Goal: Find specific fact: Find specific page/section

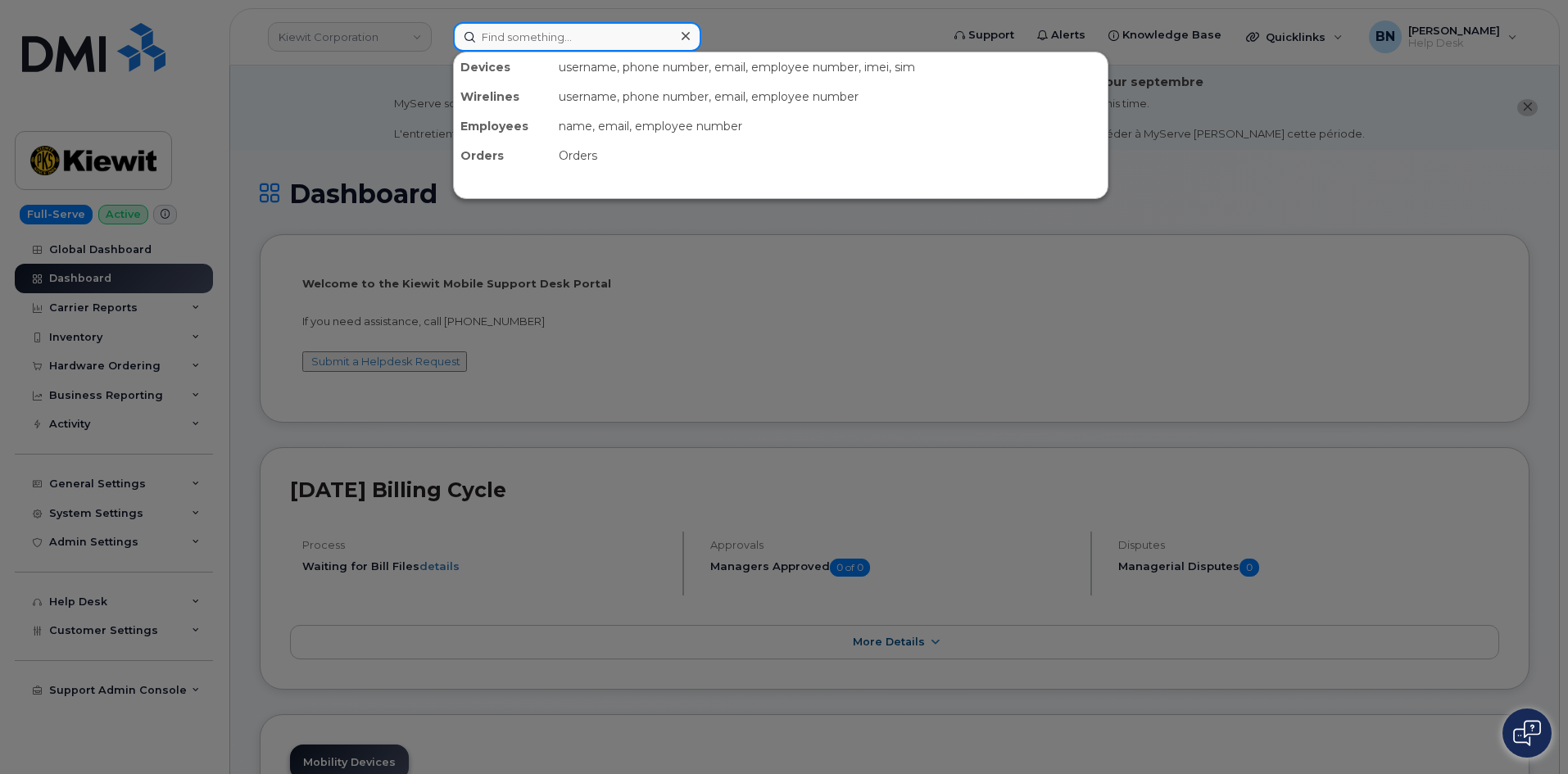
click at [506, 24] on input at bounding box center [577, 37] width 248 height 29
paste input "[PHONE_NUMBER]"
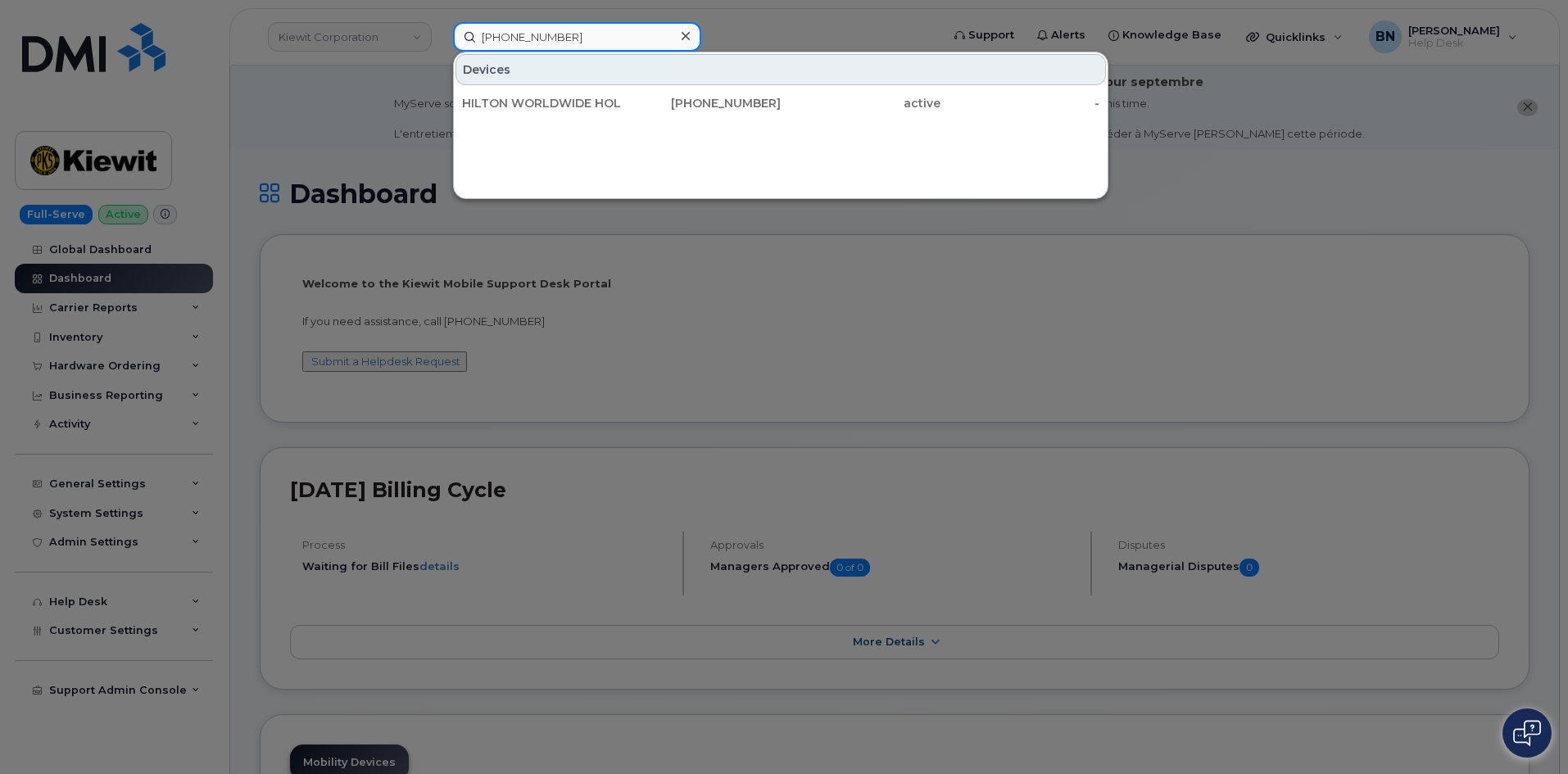
click at [541, 36] on input "[PHONE_NUMBER]" at bounding box center [577, 37] width 248 height 29
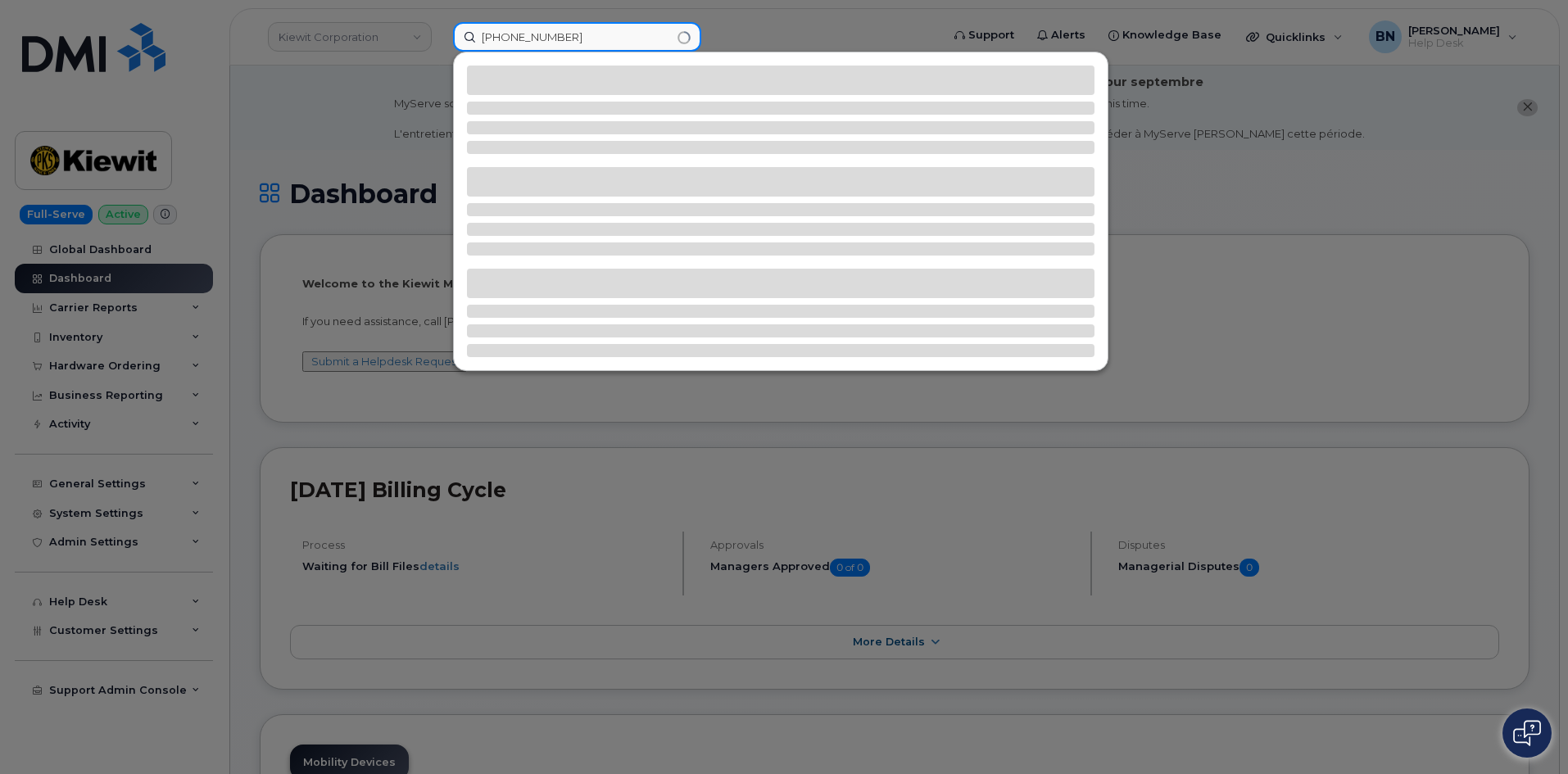
click at [517, 38] on input "[PHONE_NUMBER]" at bounding box center [577, 37] width 248 height 29
click at [491, 35] on input "(9735836493" at bounding box center [577, 37] width 248 height 29
click at [563, 37] on input "9735836493" at bounding box center [577, 37] width 248 height 29
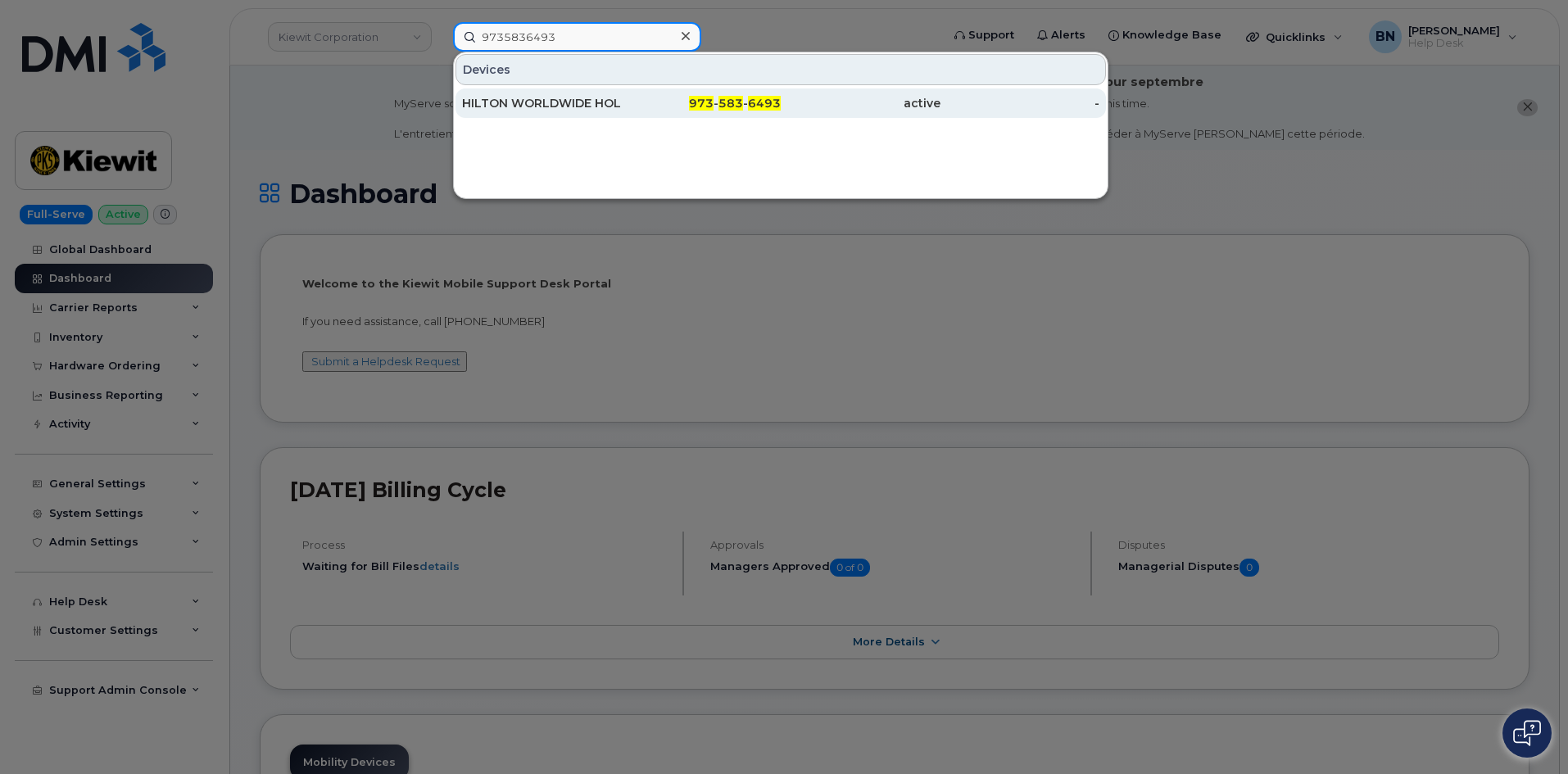
type input "9735836493"
click at [578, 106] on div "HILTON WORLDWIDE HOLDINGS INC." at bounding box center [541, 103] width 160 height 17
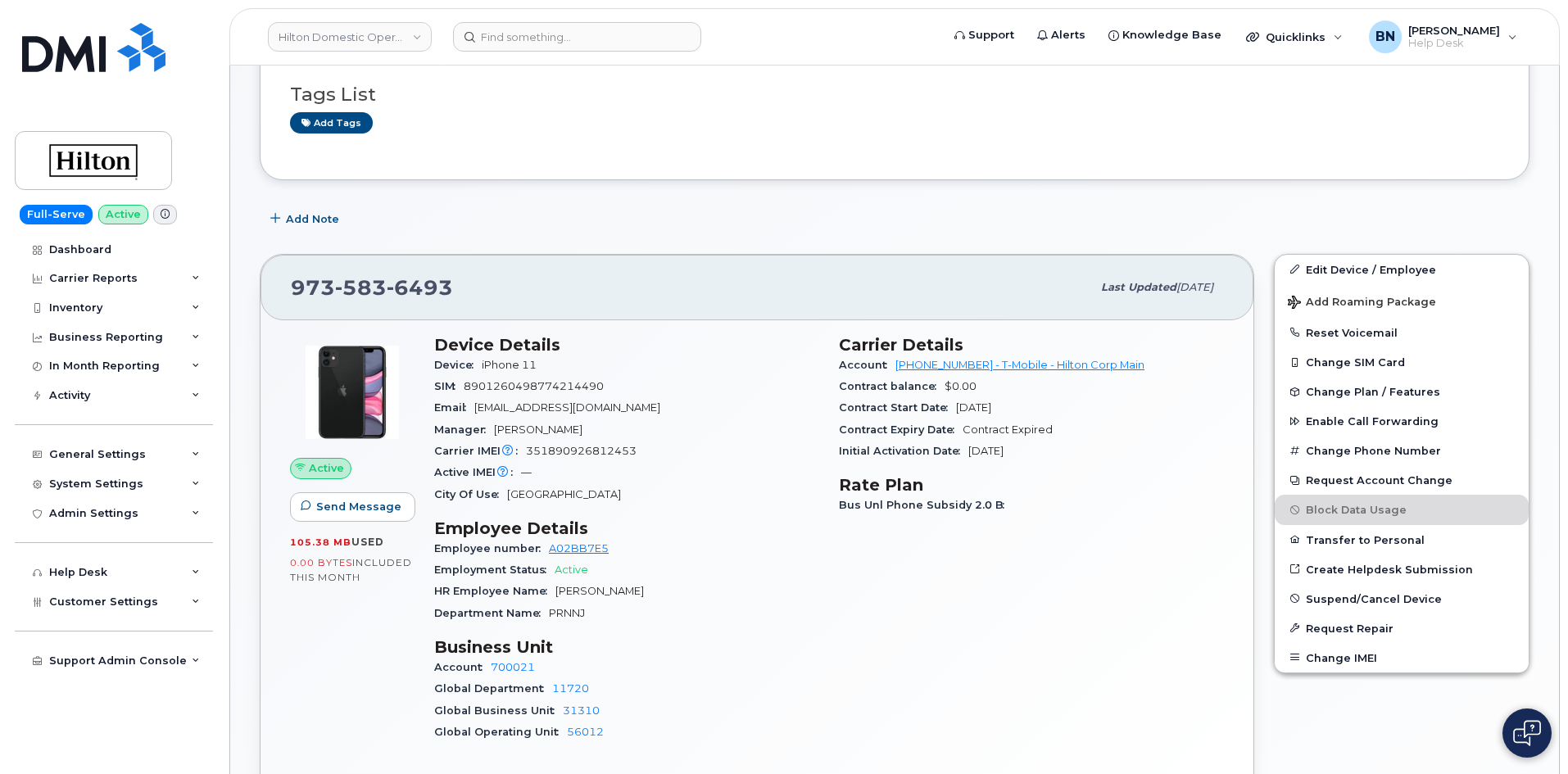
scroll to position [245, 0]
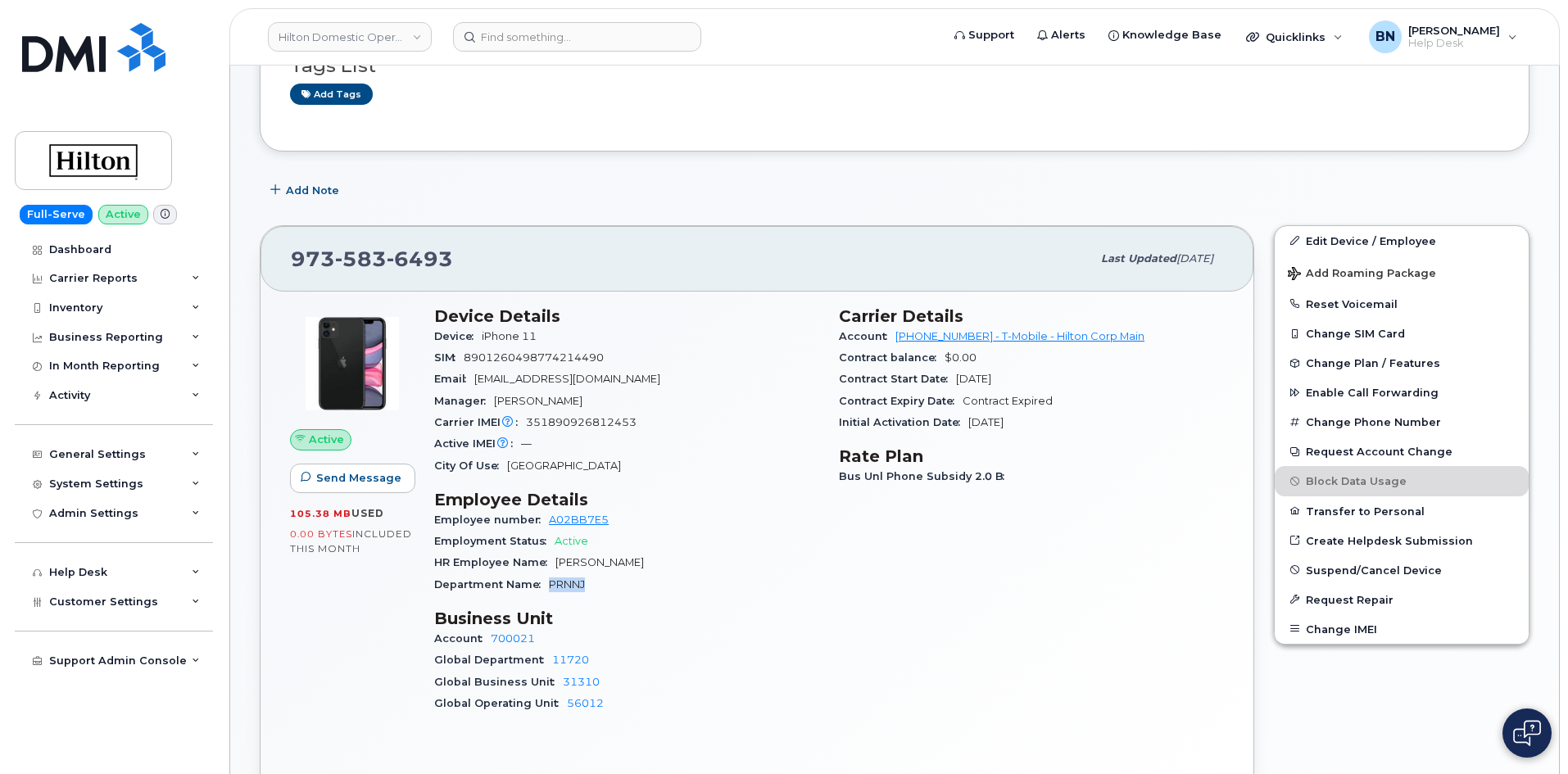
drag, startPoint x: 595, startPoint y: 575, endPoint x: 549, endPoint y: 580, distance: 46.3
click at [549, 580] on div "Department Name PRNNJ" at bounding box center [626, 585] width 385 height 21
click at [549, 580] on span "PRNNJ" at bounding box center [567, 584] width 36 height 13
drag, startPoint x: 549, startPoint y: 586, endPoint x: 591, endPoint y: 583, distance: 42.1
click at [591, 583] on div "Department Name PRNNJ" at bounding box center [626, 585] width 385 height 21
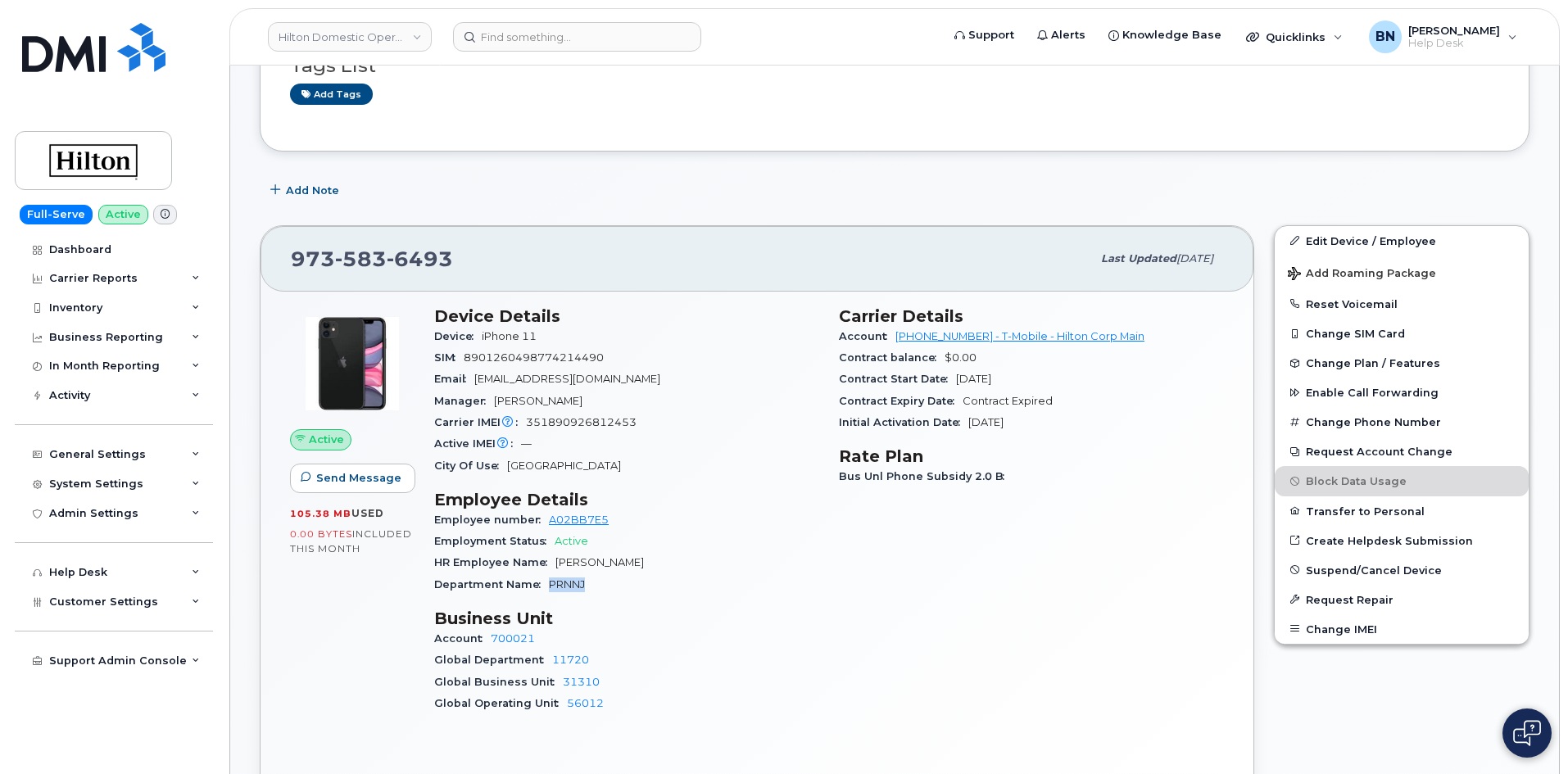
click at [591, 583] on div "Department Name PRNNJ" at bounding box center [626, 585] width 385 height 21
click at [659, 559] on div "HR Employee Name Justine Garilli" at bounding box center [626, 563] width 385 height 21
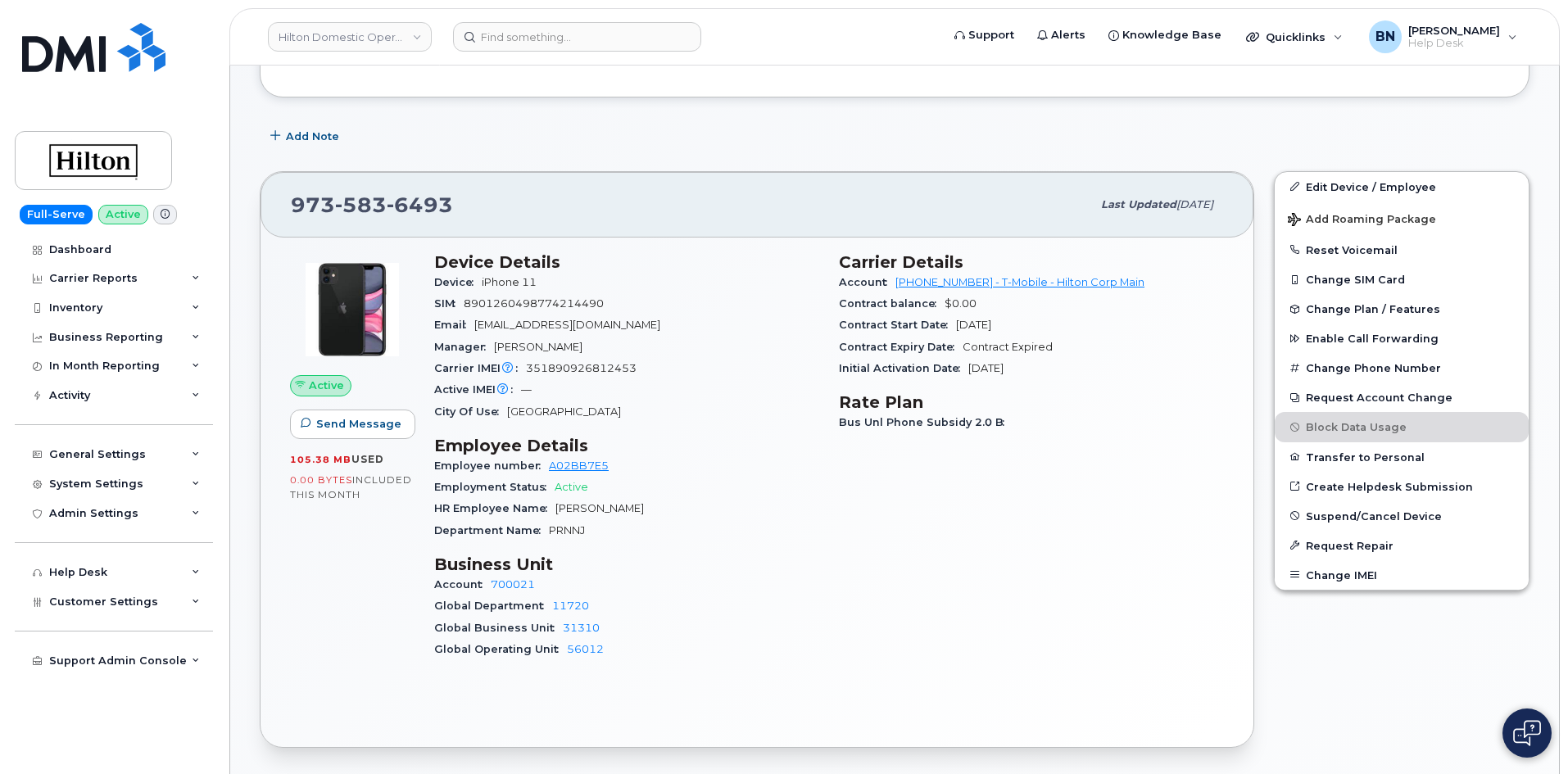
scroll to position [410, 0]
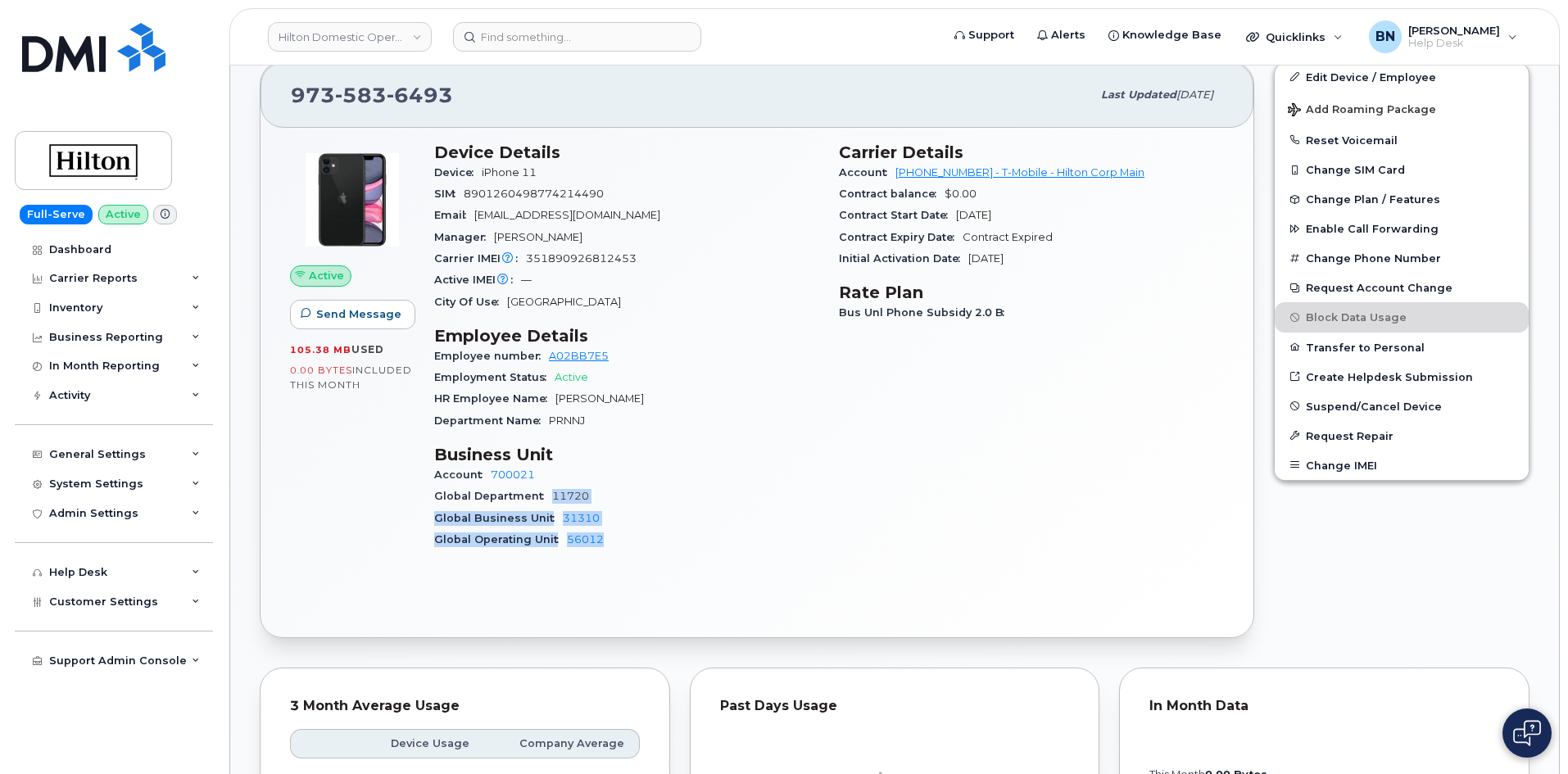
drag, startPoint x: 616, startPoint y: 544, endPoint x: 553, endPoint y: 496, distance: 79.2
click at [553, 496] on div "Account 700021 Global Department 11720 Global Business Unit 31310 Global Operat…" at bounding box center [626, 507] width 385 height 86
click at [553, 496] on link "11720" at bounding box center [571, 496] width 37 height 13
click at [720, 529] on div "Account 700021" at bounding box center [626, 539] width 385 height 21
drag, startPoint x: 840, startPoint y: 237, endPoint x: 1053, endPoint y: 266, distance: 215.0
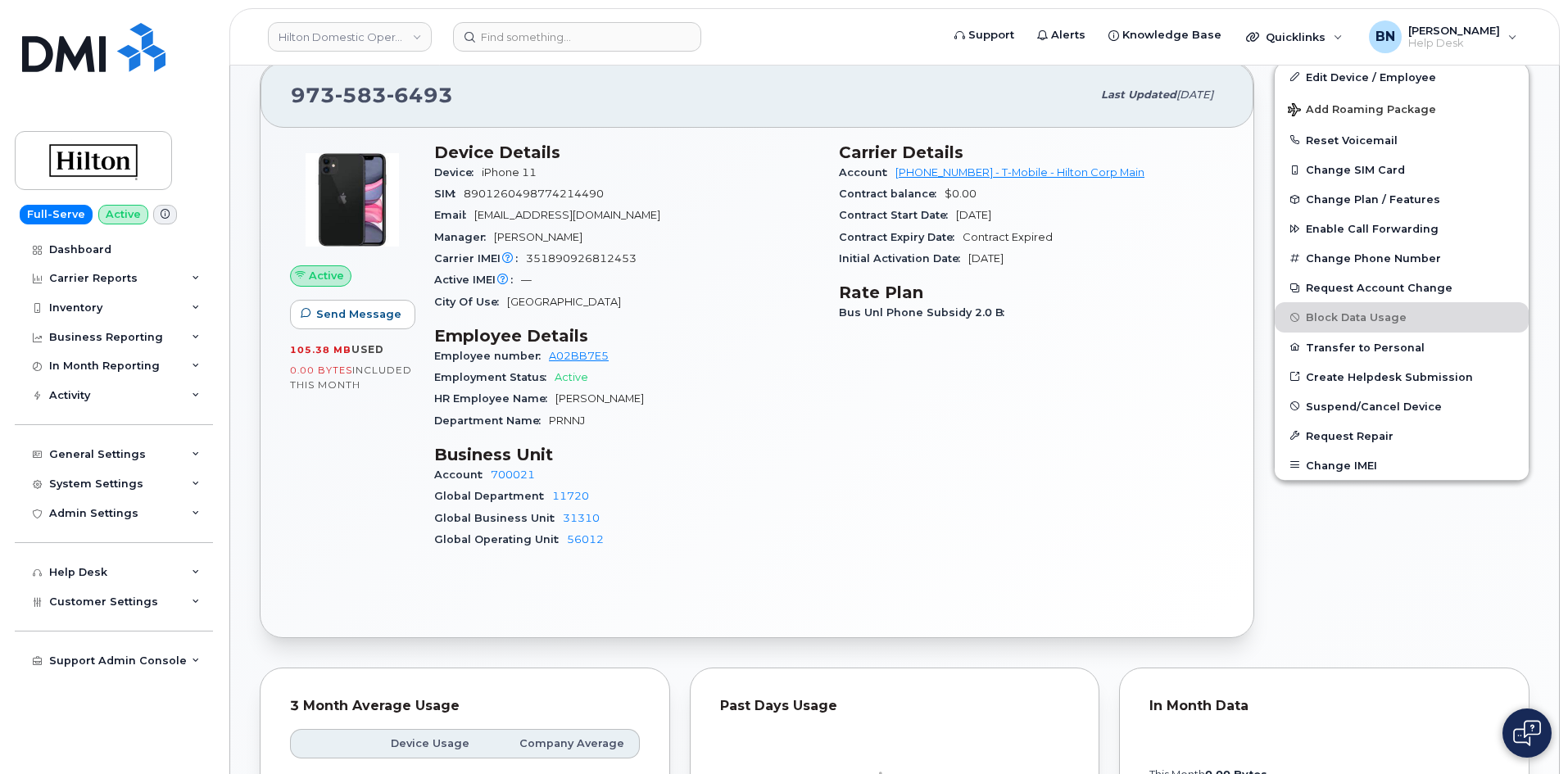
click at [1053, 266] on section "Carrier Details Account 964079317 - T-Mobile - Hilton Corp Main Contract balanc…" at bounding box center [1030, 205] width 385 height 127
click at [1053, 266] on div "Initial Activation Date Aug 09, 2022" at bounding box center [1030, 259] width 385 height 21
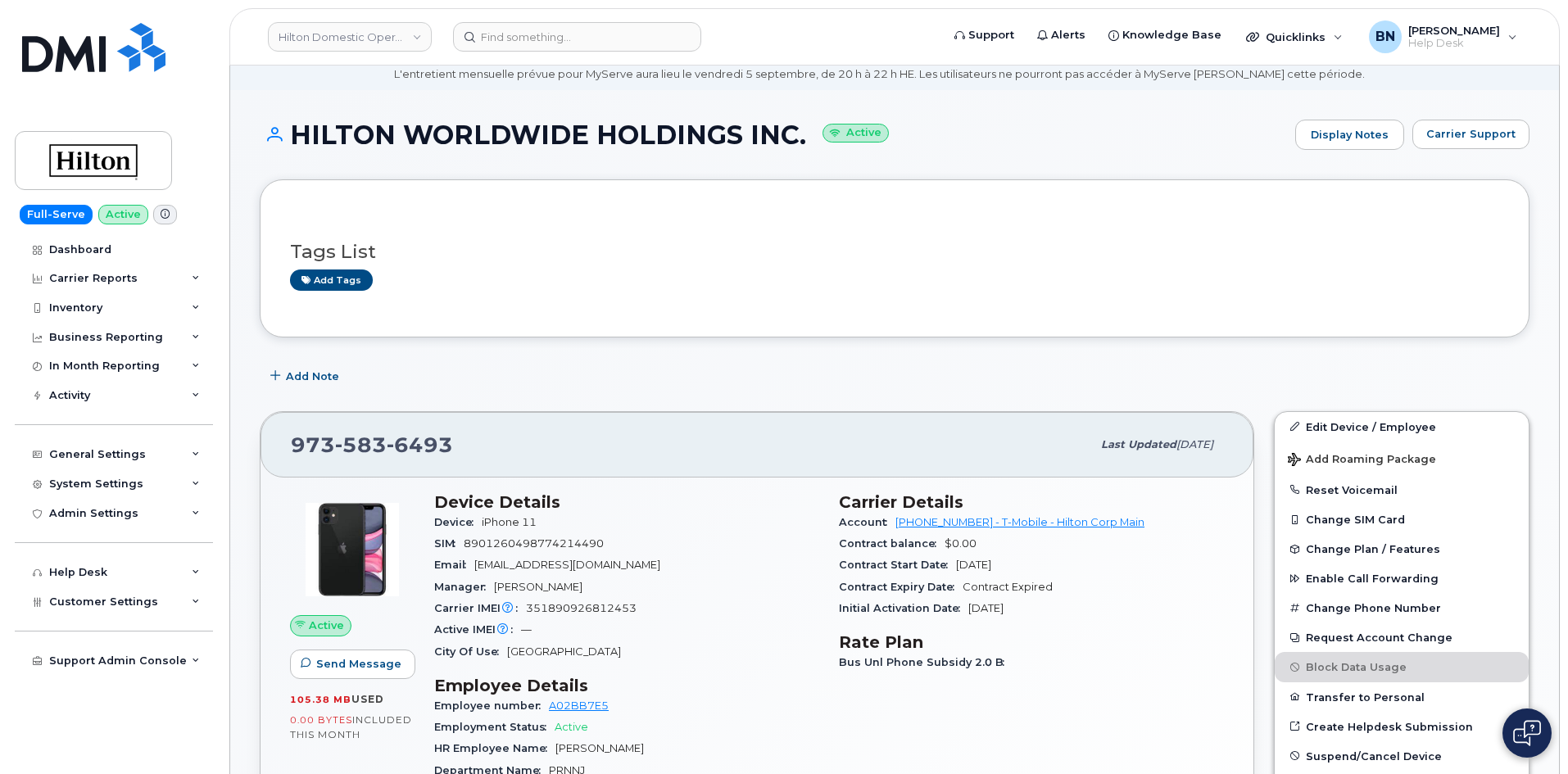
scroll to position [0, 0]
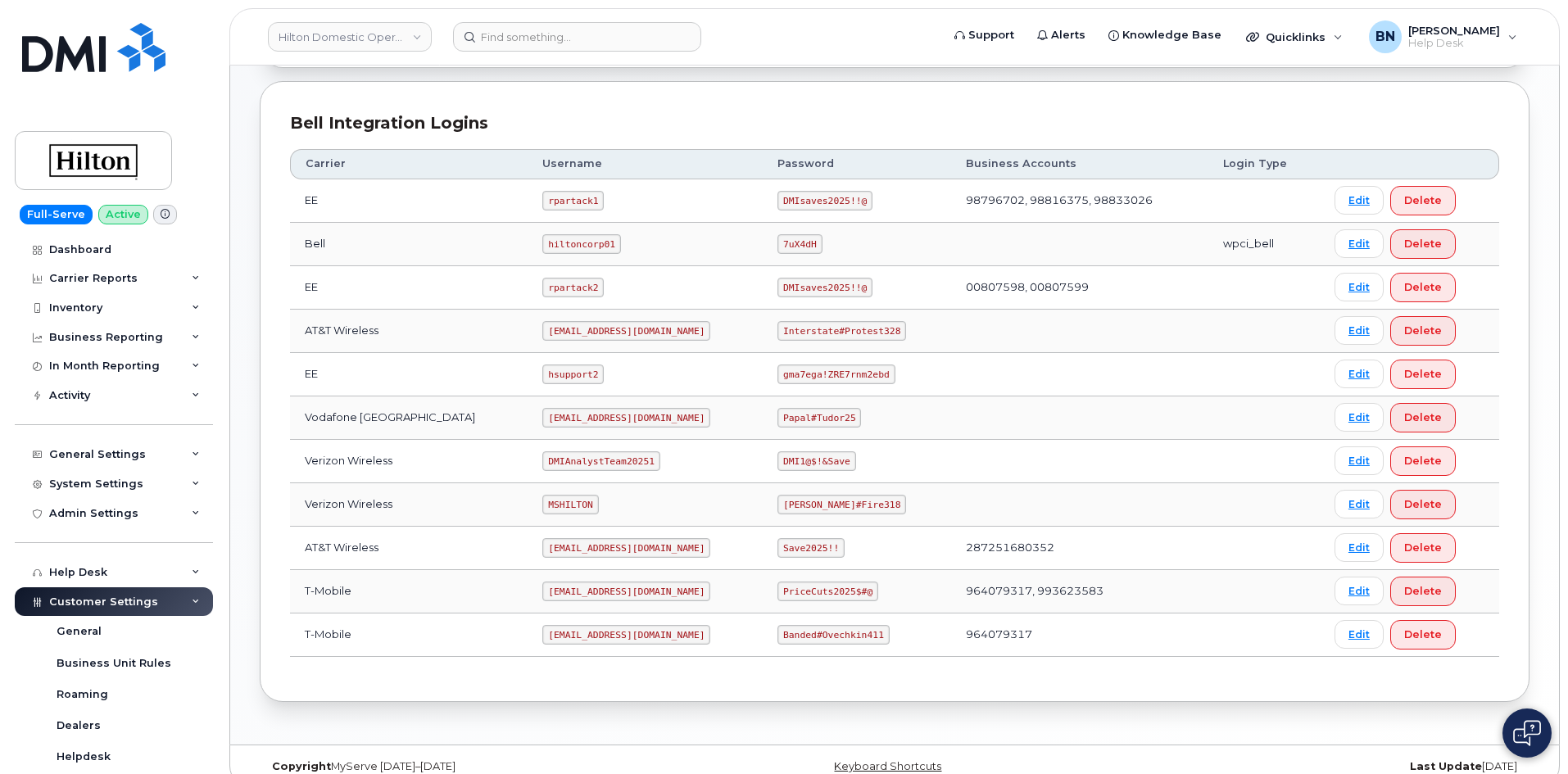
scroll to position [395, 0]
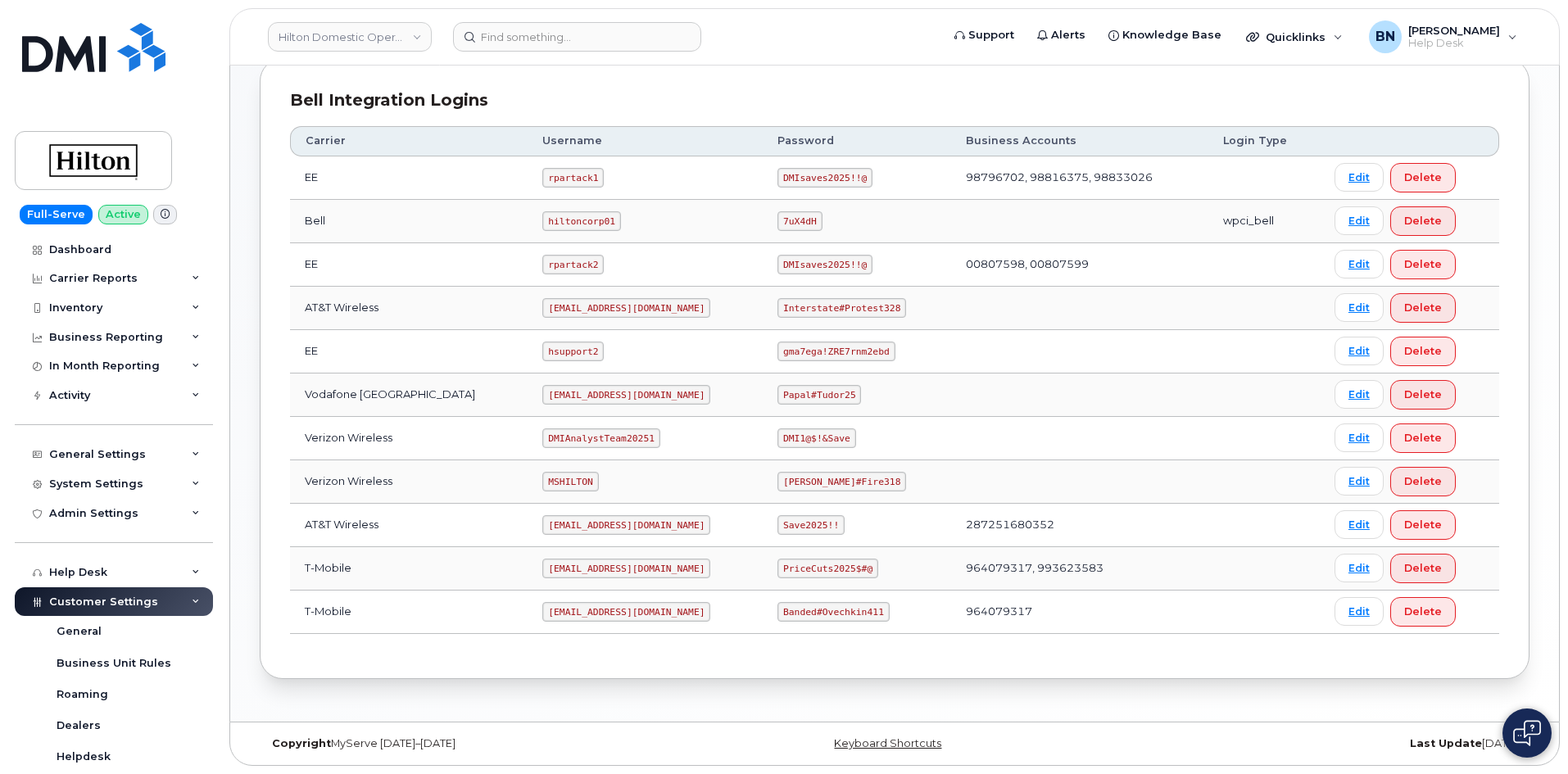
click at [814, 611] on code "Banded#Ovechkin411" at bounding box center [833, 611] width 111 height 19
click at [805, 612] on code "Banded#Ovechkin411" at bounding box center [833, 611] width 111 height 19
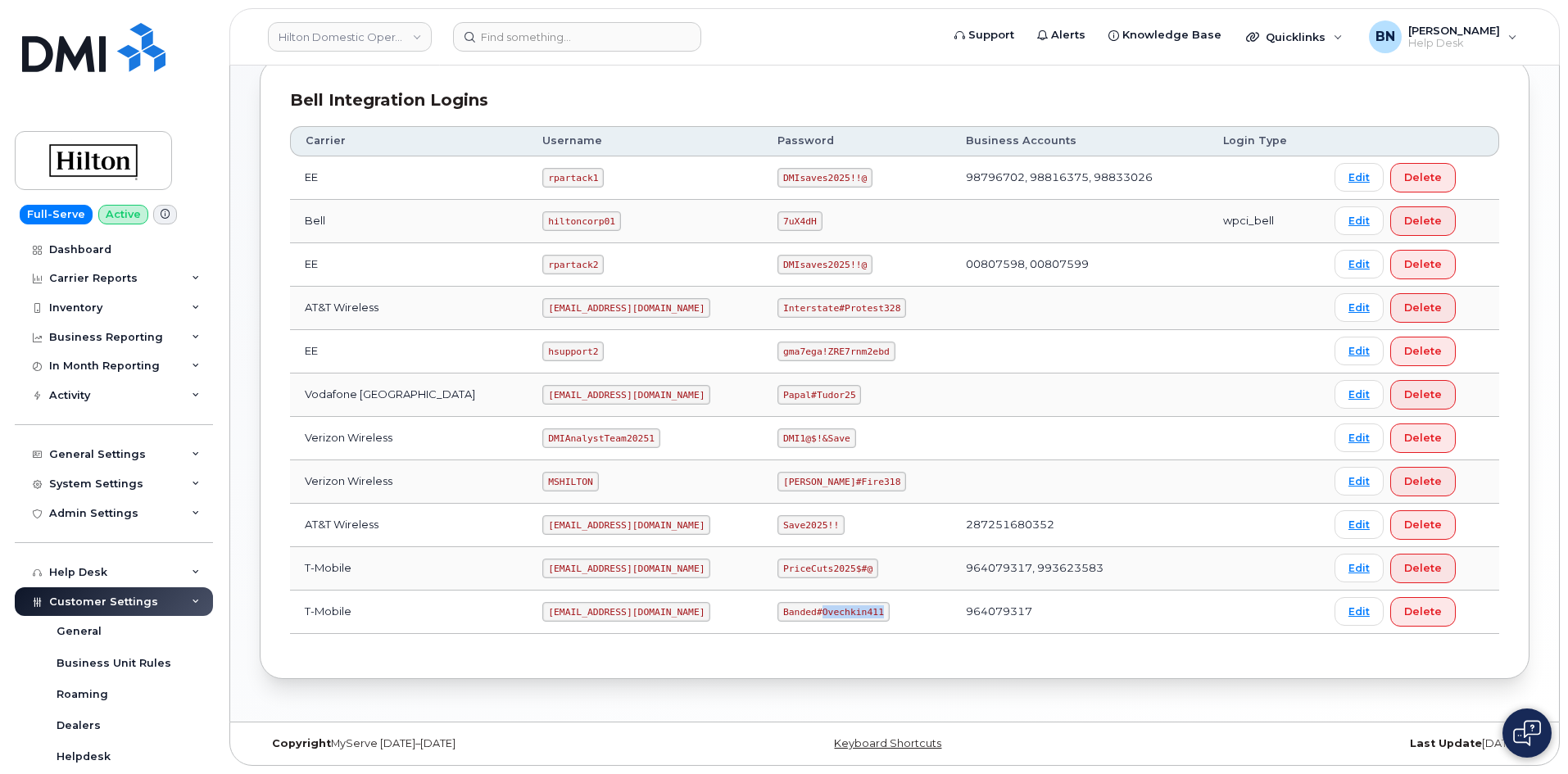
click at [805, 612] on code "Banded#Ovechkin411" at bounding box center [833, 611] width 111 height 19
click at [801, 613] on code "Banded#Ovechkin411" at bounding box center [833, 611] width 111 height 19
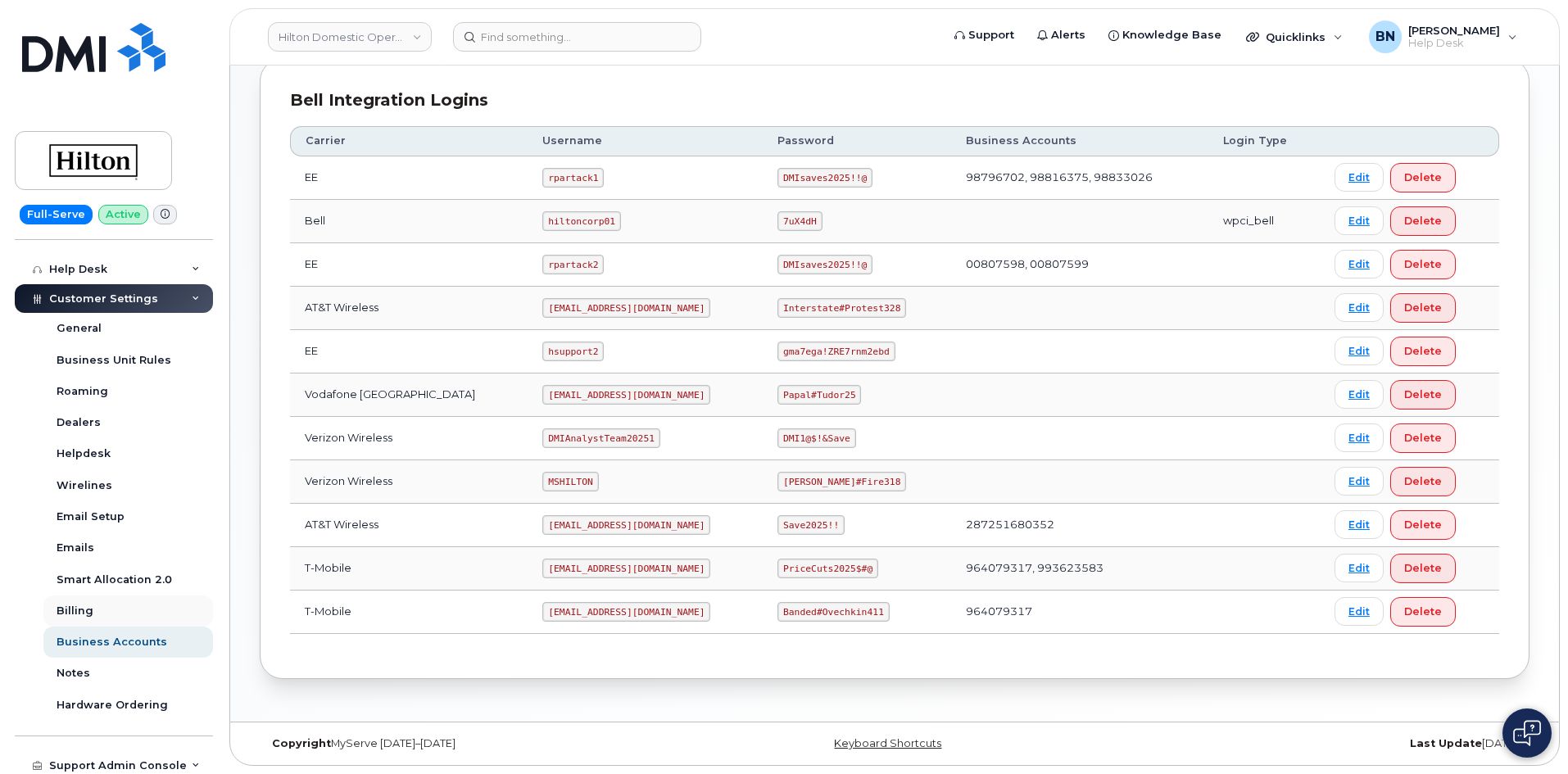
scroll to position [309, 0]
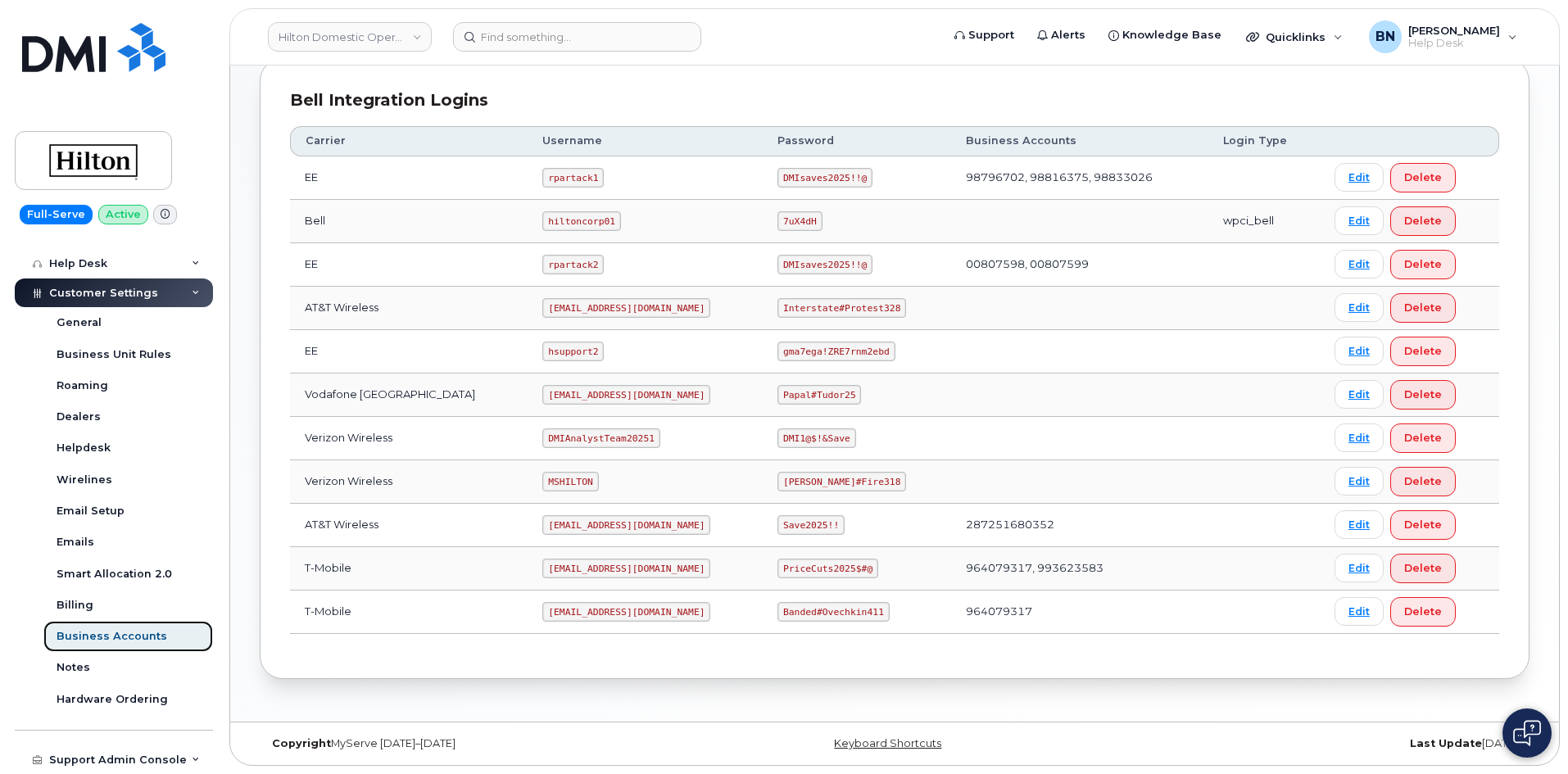
click at [111, 640] on div "Business Accounts" at bounding box center [112, 636] width 111 height 15
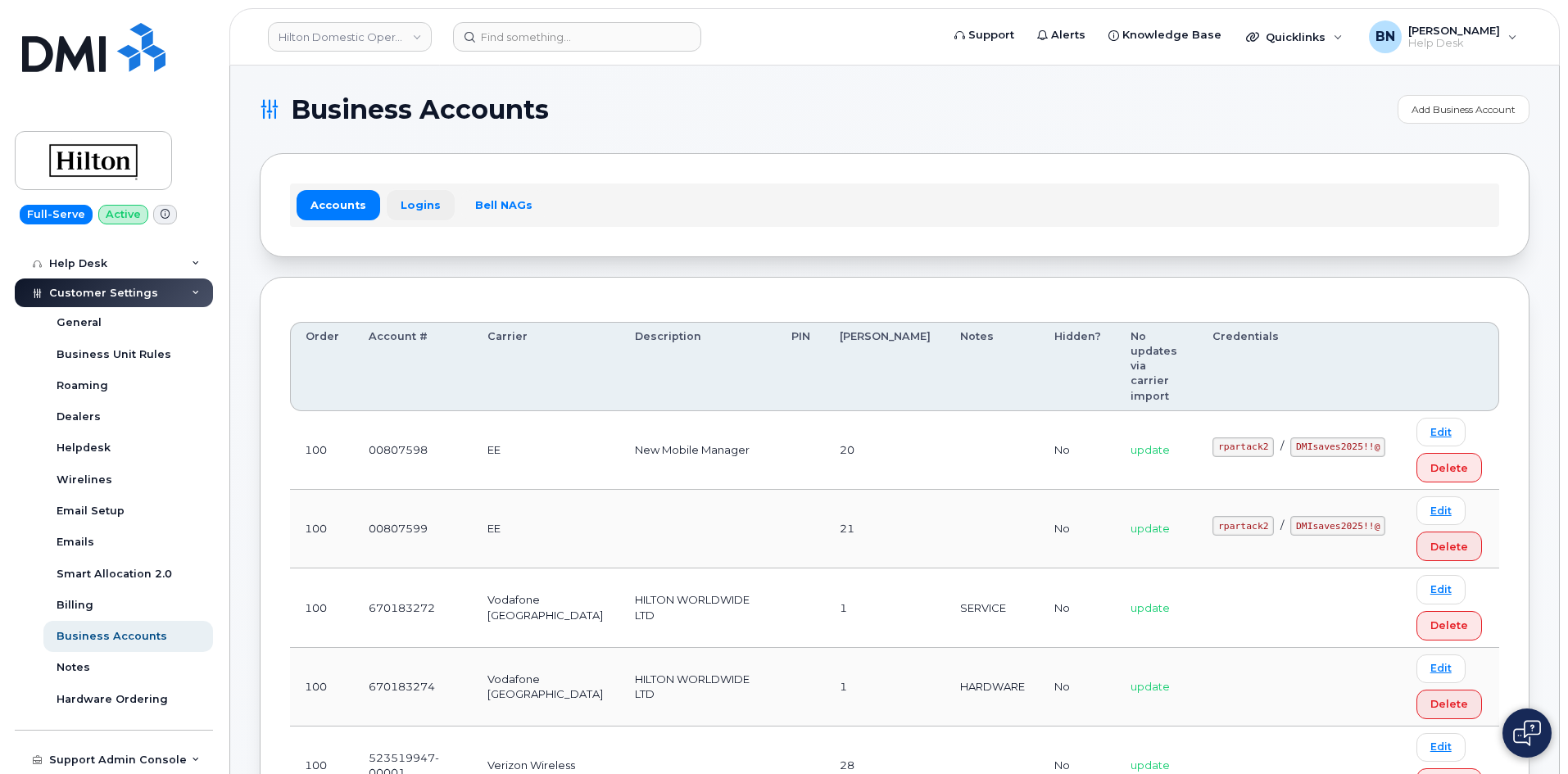
click at [422, 202] on link "Logins" at bounding box center [421, 204] width 68 height 29
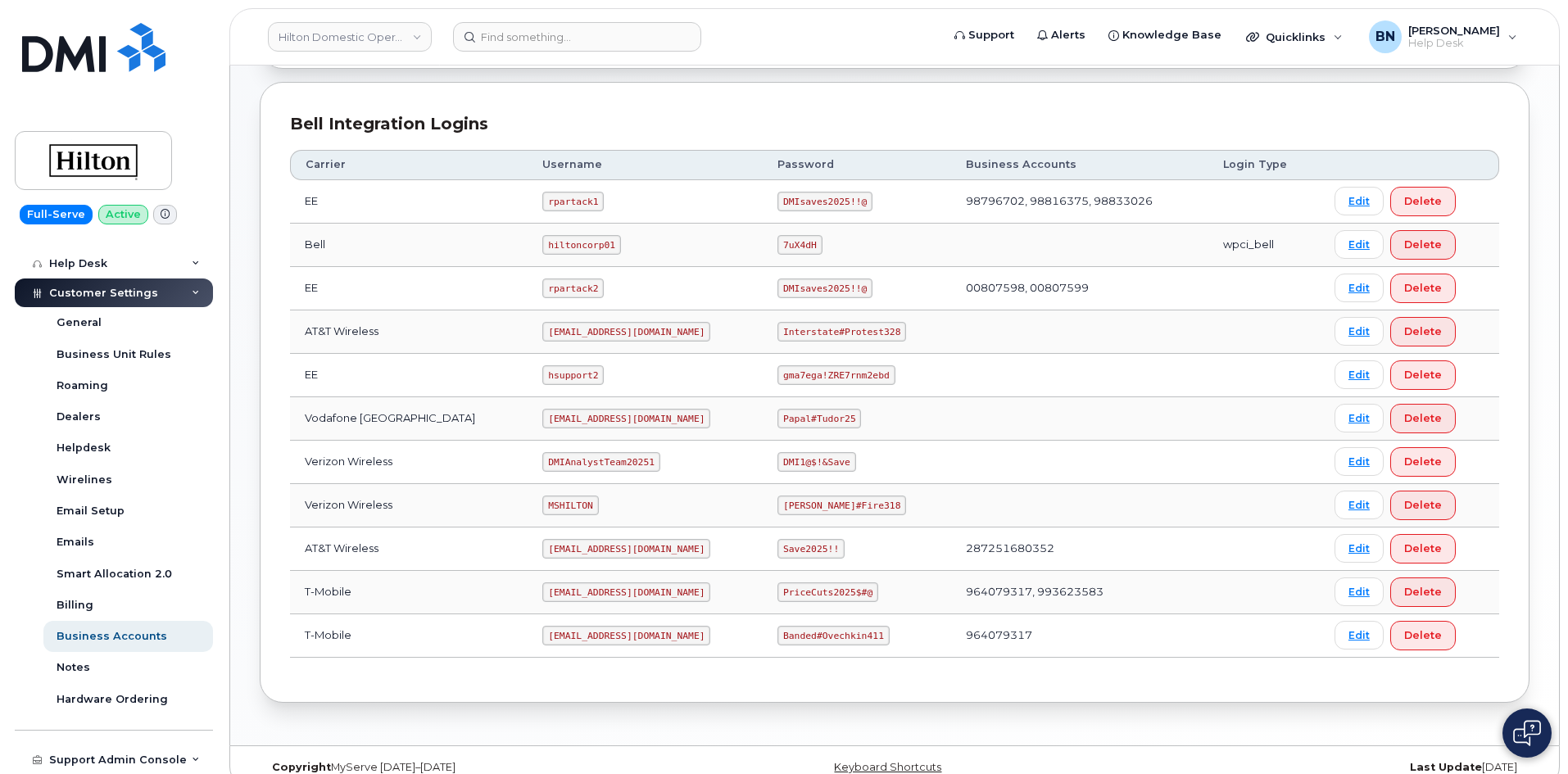
scroll to position [395, 0]
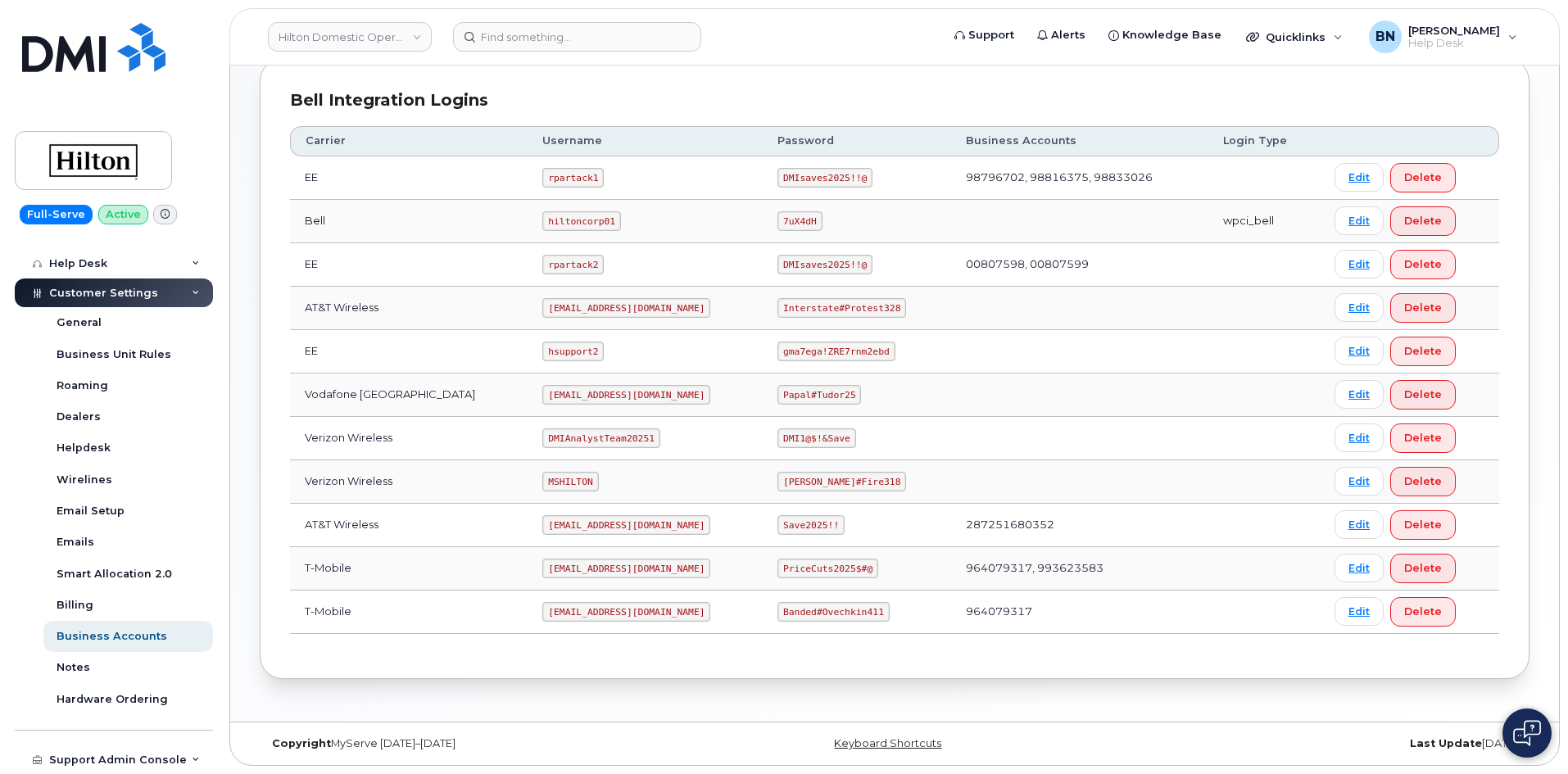
click at [560, 611] on code "ms-hilton@dminc.com" at bounding box center [626, 611] width 168 height 19
copy code "ms-hilton@dminc.com"
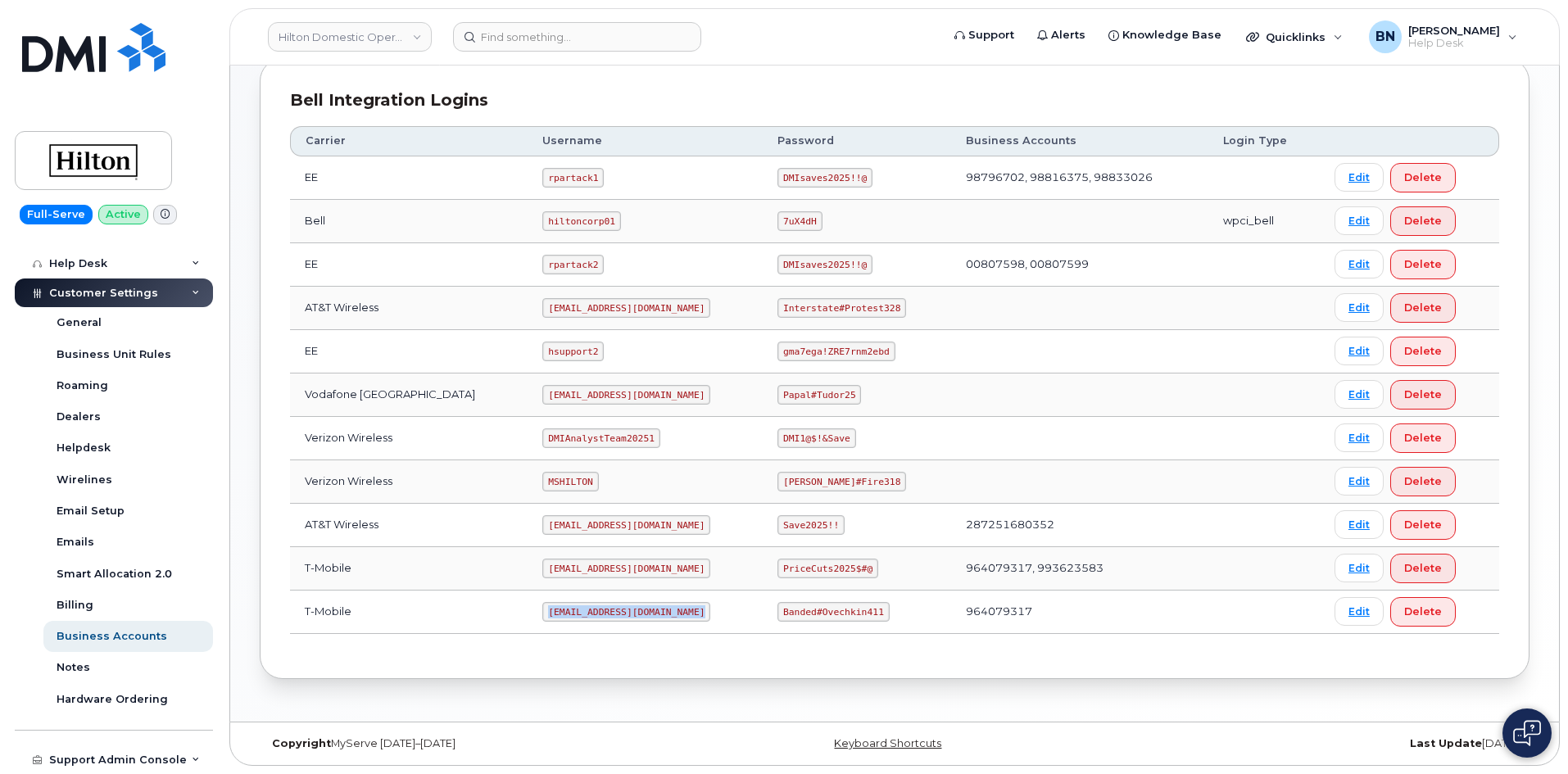
copy code "ms-hilton@dminc.com"
click at [797, 613] on code "Banded#Ovechkin411" at bounding box center [833, 611] width 111 height 19
copy code "Banded#Ovechkin411"
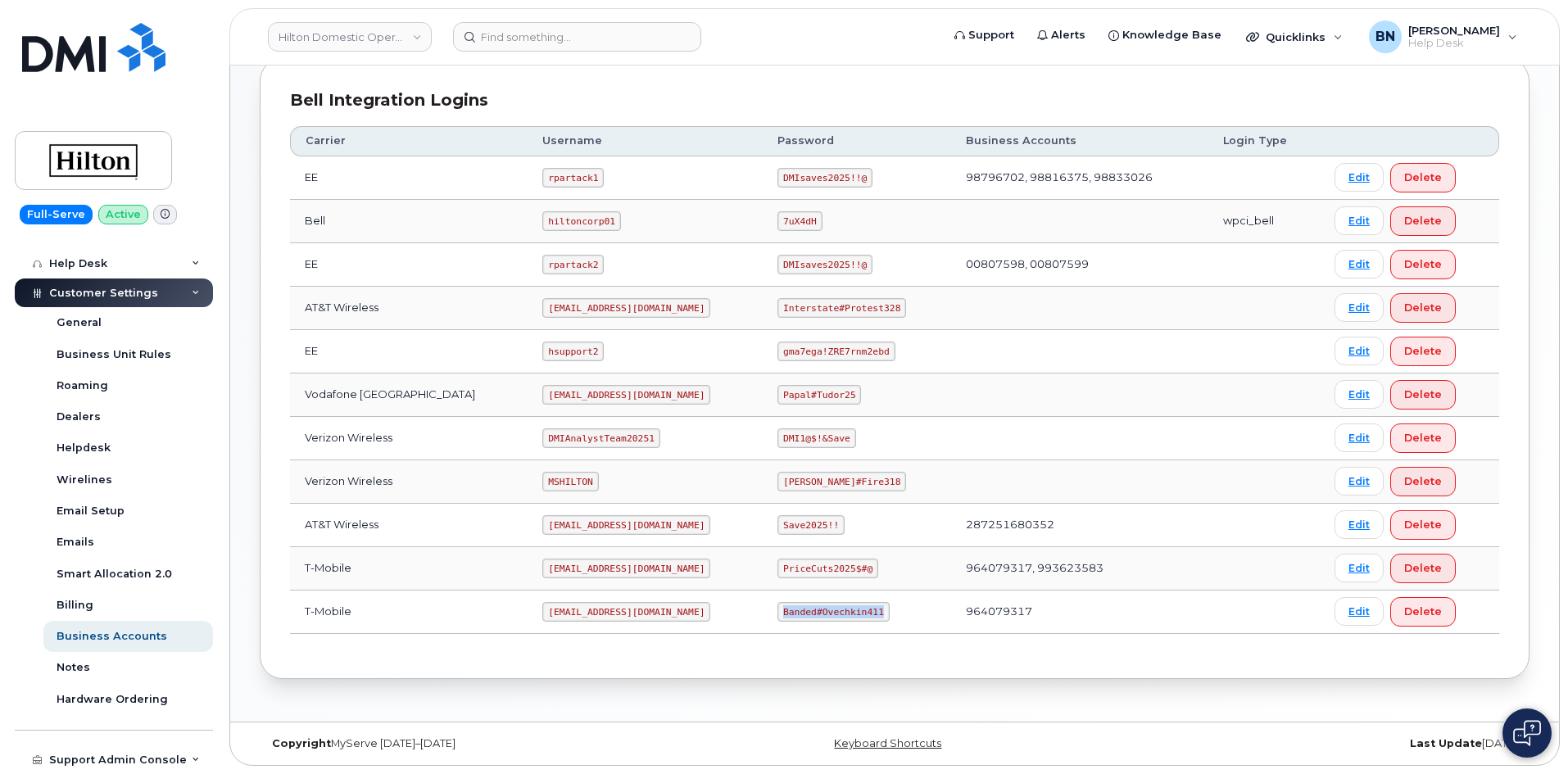
click at [895, 594] on td "Banded#Ovechkin411" at bounding box center [856, 612] width 188 height 44
click at [857, 608] on code "Banded#Ovechkin411" at bounding box center [833, 611] width 111 height 19
click at [854, 611] on code "Banded#Ovechkin411" at bounding box center [833, 611] width 111 height 19
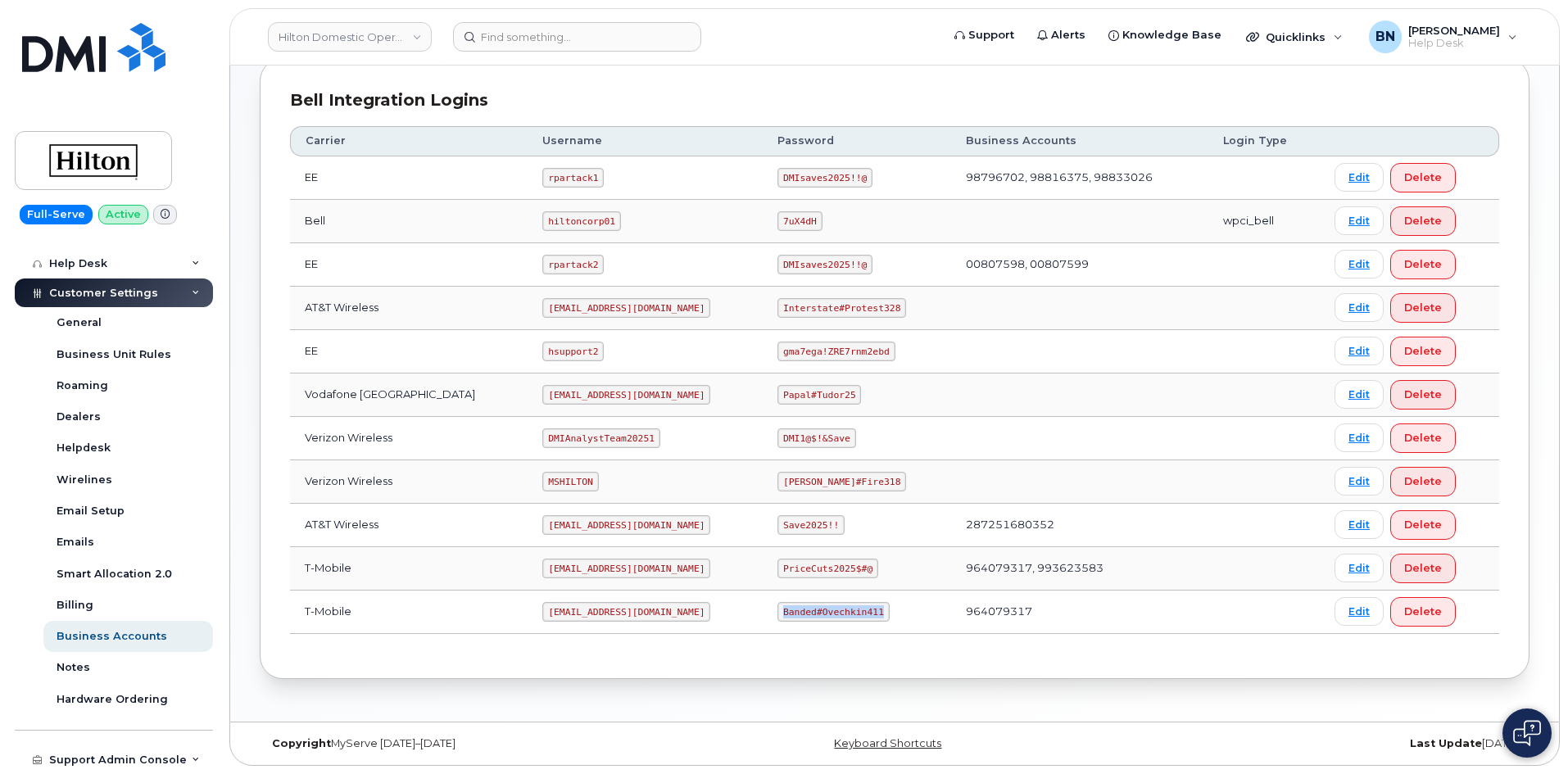
click at [858, 611] on code "Banded#Ovechkin411" at bounding box center [833, 611] width 111 height 19
click at [542, 480] on code "MSHILTON" at bounding box center [570, 482] width 56 height 19
click at [542, 435] on code "DMIAnalystTeam20251" at bounding box center [601, 438] width 117 height 19
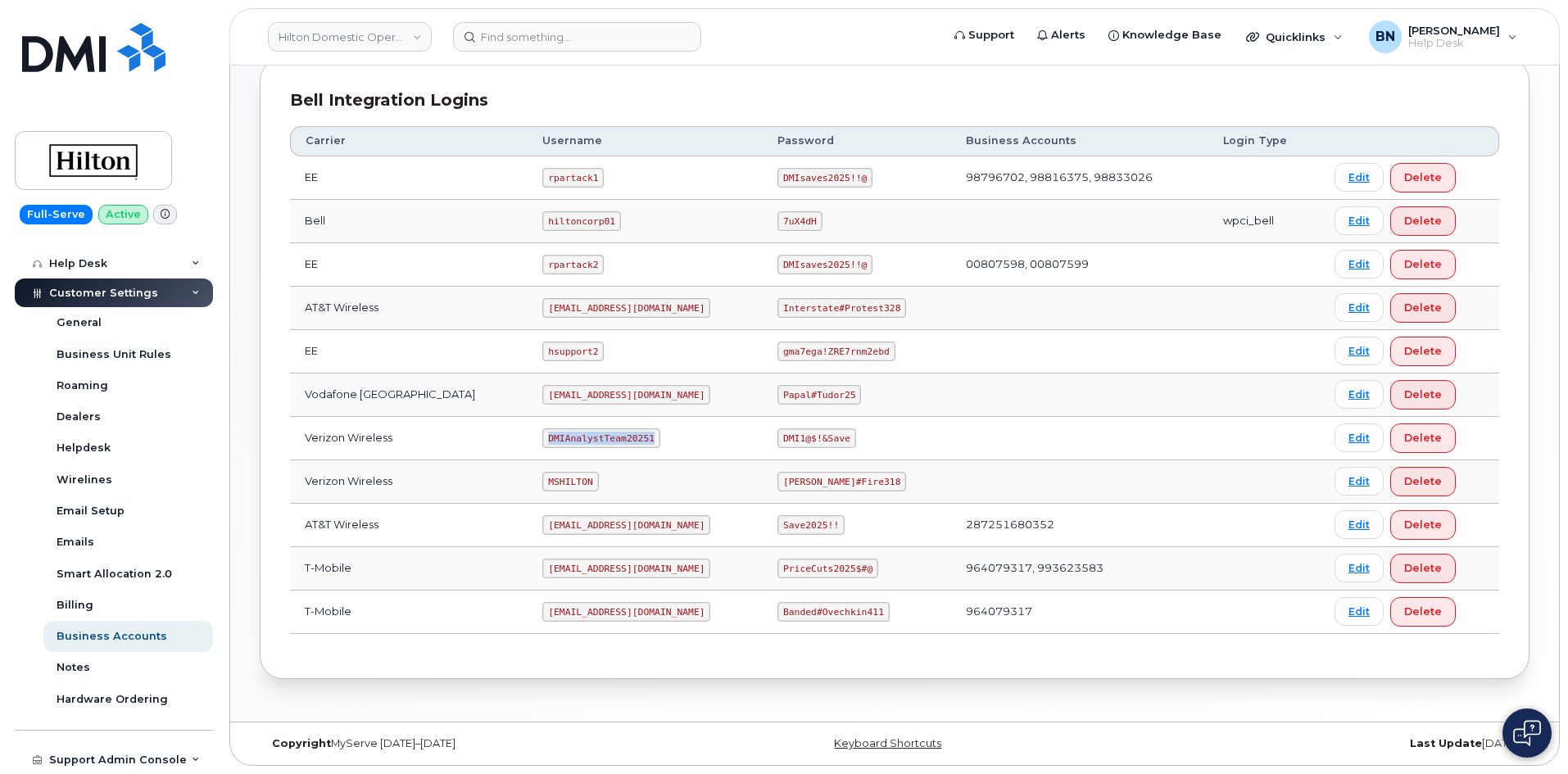
click at [542, 435] on code "DMIAnalystTeam20251" at bounding box center [601, 438] width 117 height 19
click at [542, 442] on code "DMIAnalystTeam20251" at bounding box center [601, 438] width 117 height 19
click at [575, 614] on code "ms-hilton@dminc.com" at bounding box center [626, 611] width 168 height 19
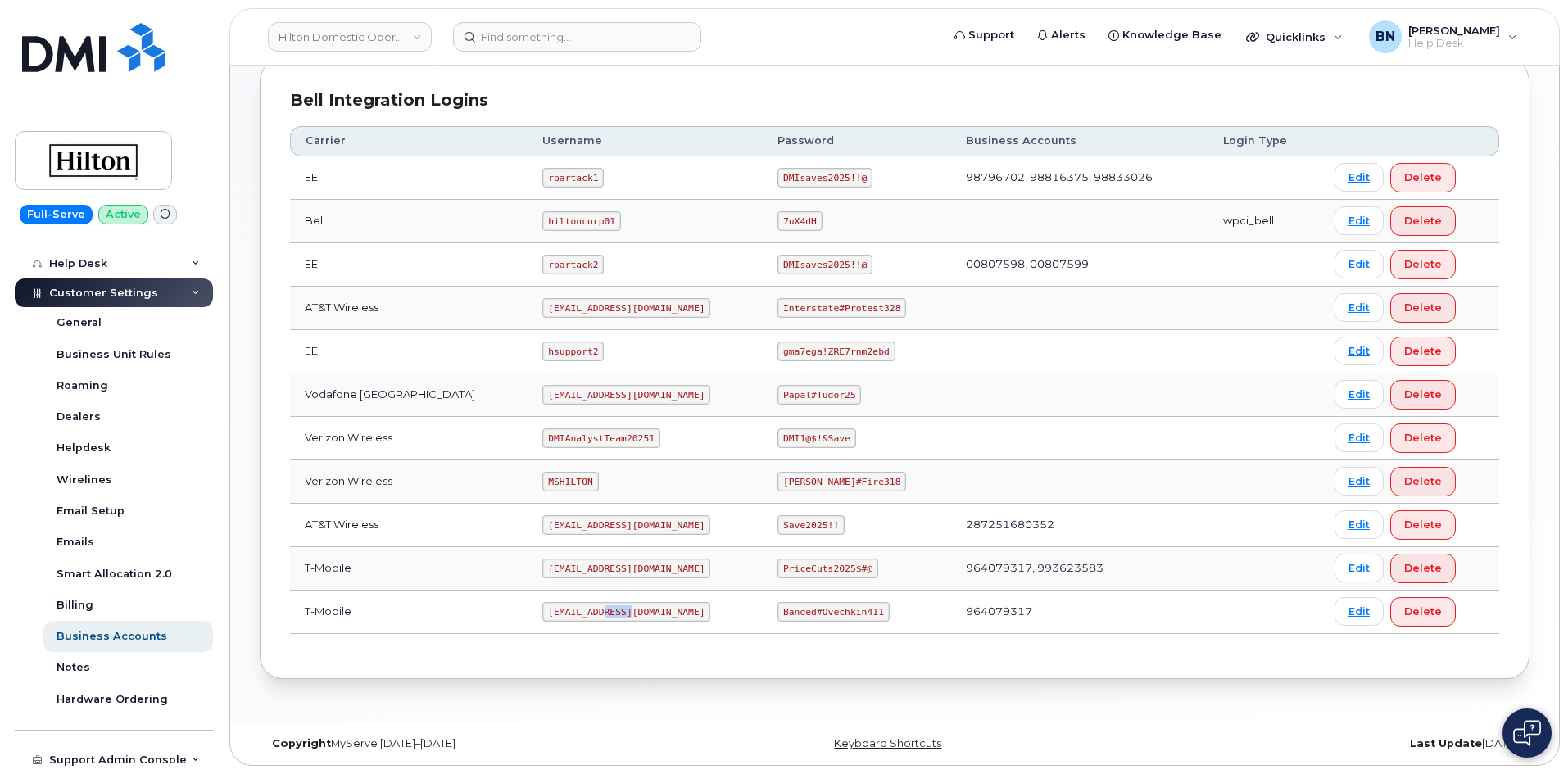
click at [575, 614] on code "ms-hilton@dminc.com" at bounding box center [626, 611] width 168 height 19
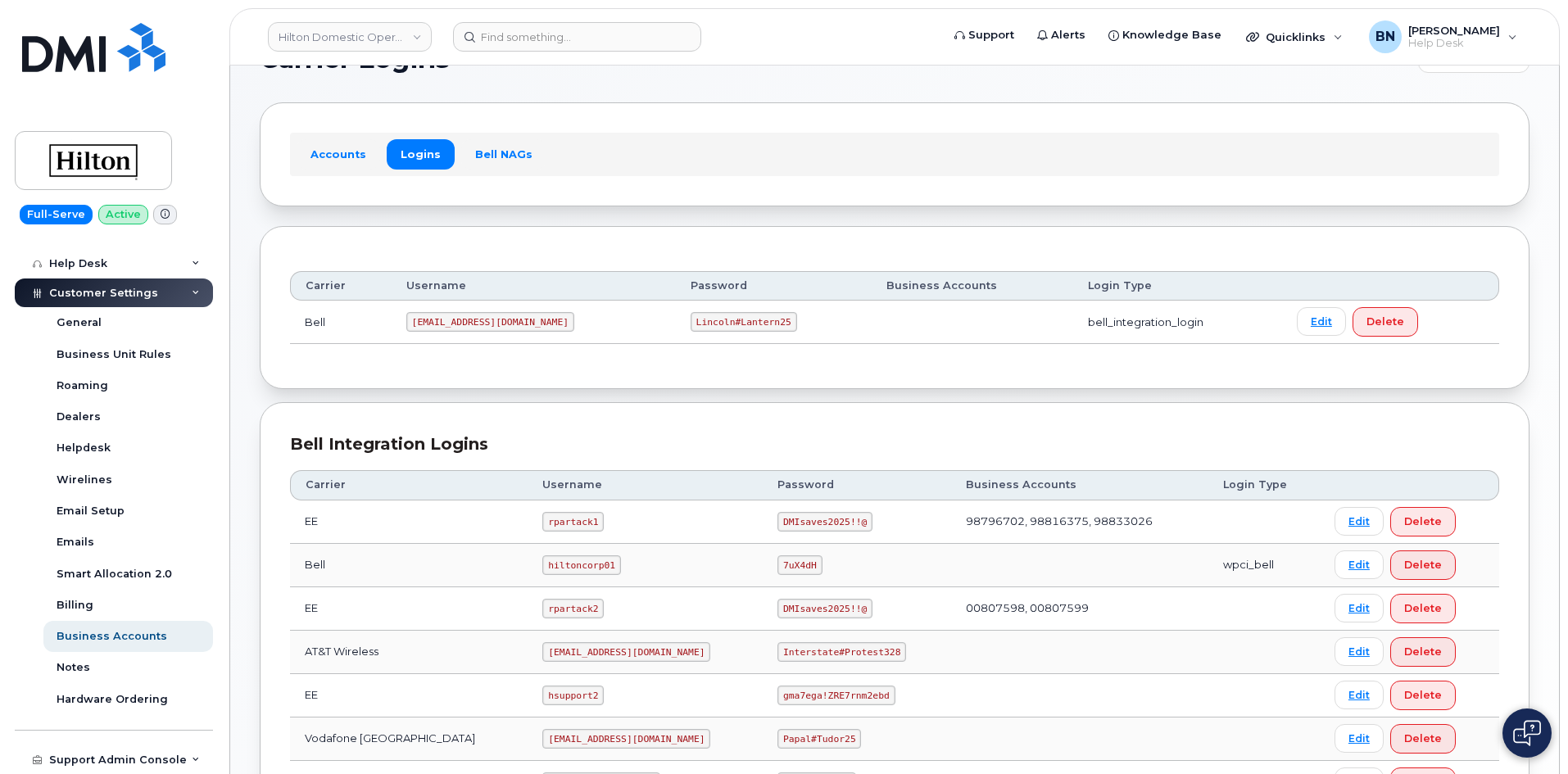
scroll to position [0, 0]
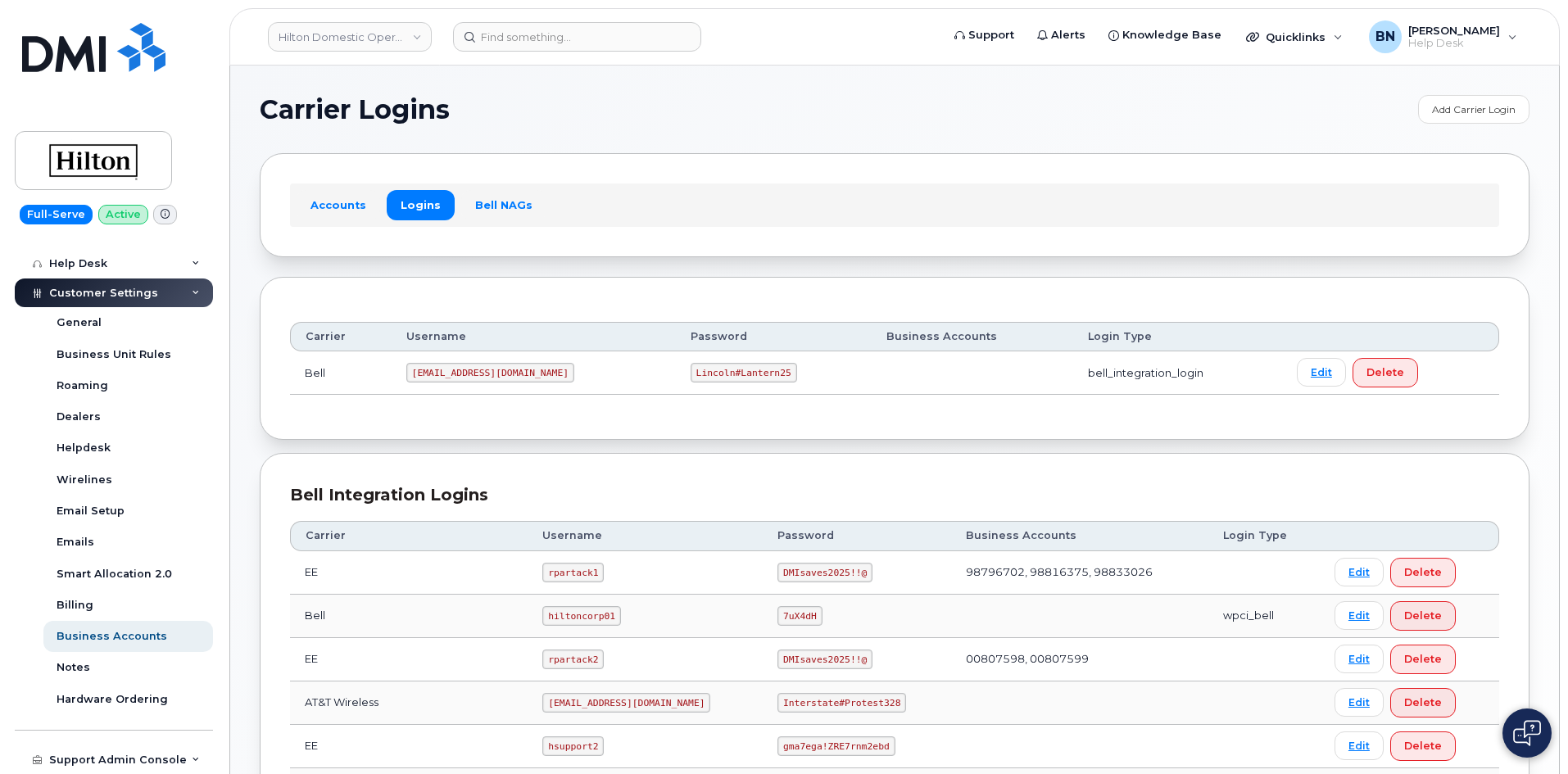
click at [691, 369] on code "Lincoln#Lantern25" at bounding box center [743, 373] width 106 height 19
drag, startPoint x: 658, startPoint y: 369, endPoint x: 589, endPoint y: 403, distance: 76.9
click at [589, 403] on div "Carrier Username Password Business Accounts Login Type Bell ms-hilton@dminc.com…" at bounding box center [895, 357] width 1210 height 102
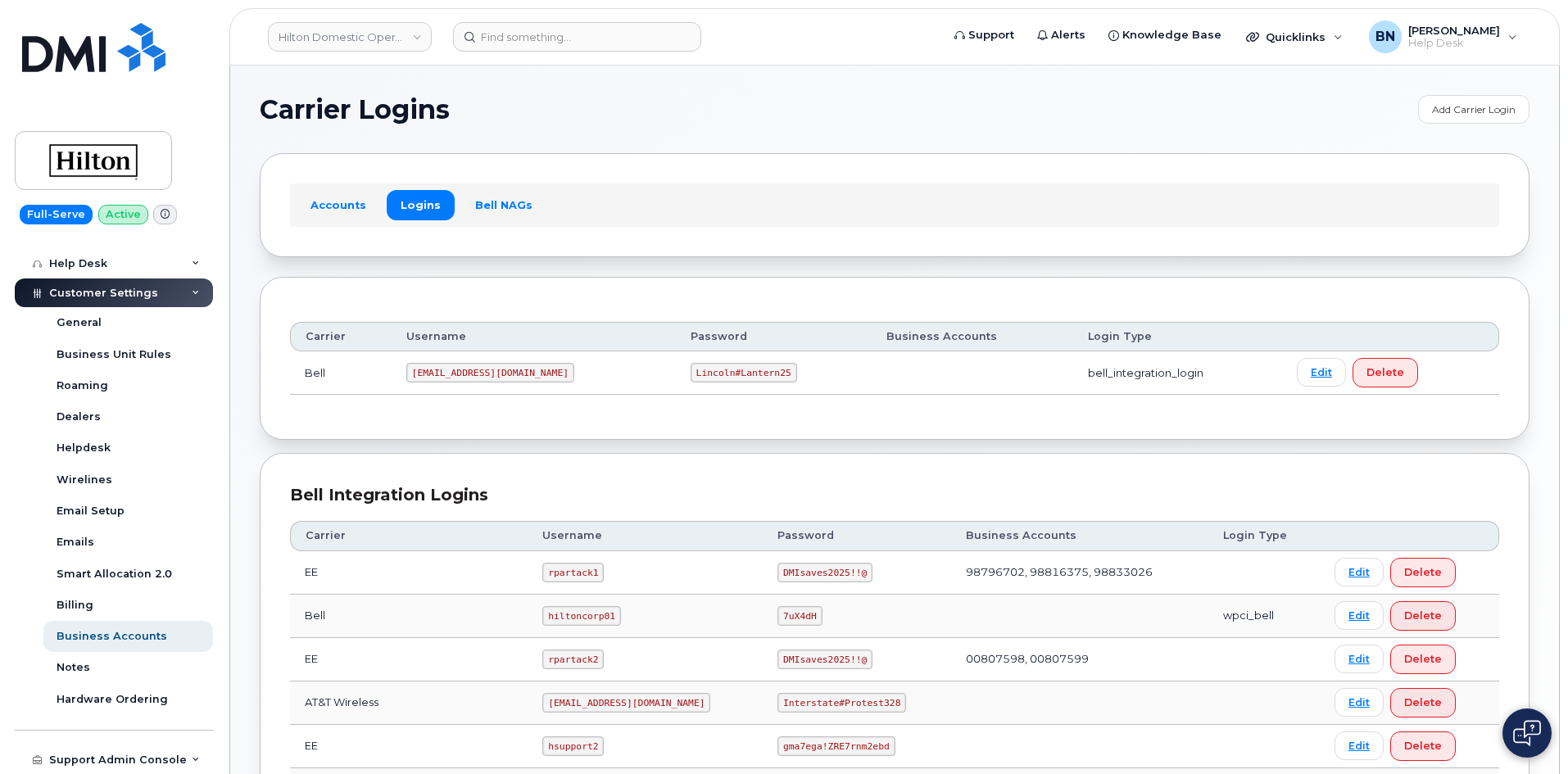
click at [685, 400] on div "Carrier Username Password Business Accounts Login Type Bell ms-hilton@dminc.com…" at bounding box center [895, 357] width 1210 height 102
click at [649, 427] on div "Carrier Username Password Business Accounts Login Type Bell ms-hilton@dminc.com…" at bounding box center [895, 357] width 1270 height 163
click at [650, 410] on div "Carrier Username Password Business Accounts Login Type Bell ms-hilton@dminc.com…" at bounding box center [895, 357] width 1270 height 163
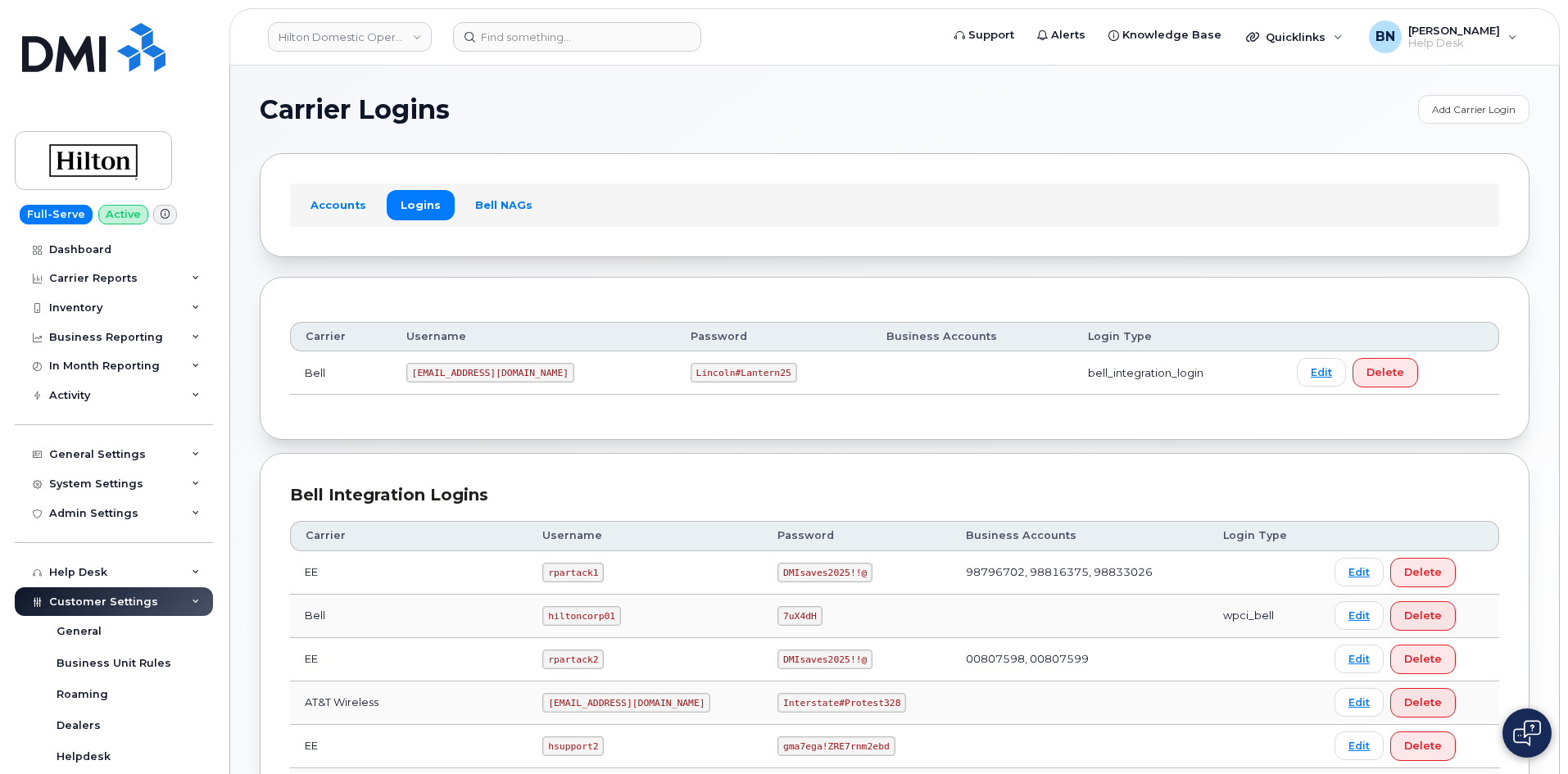
click at [264, 446] on section "Carrier Logins Add Carrier Login Accounts Logins Bell NAGs Carrier Username Pas…" at bounding box center [895, 584] width 1270 height 978
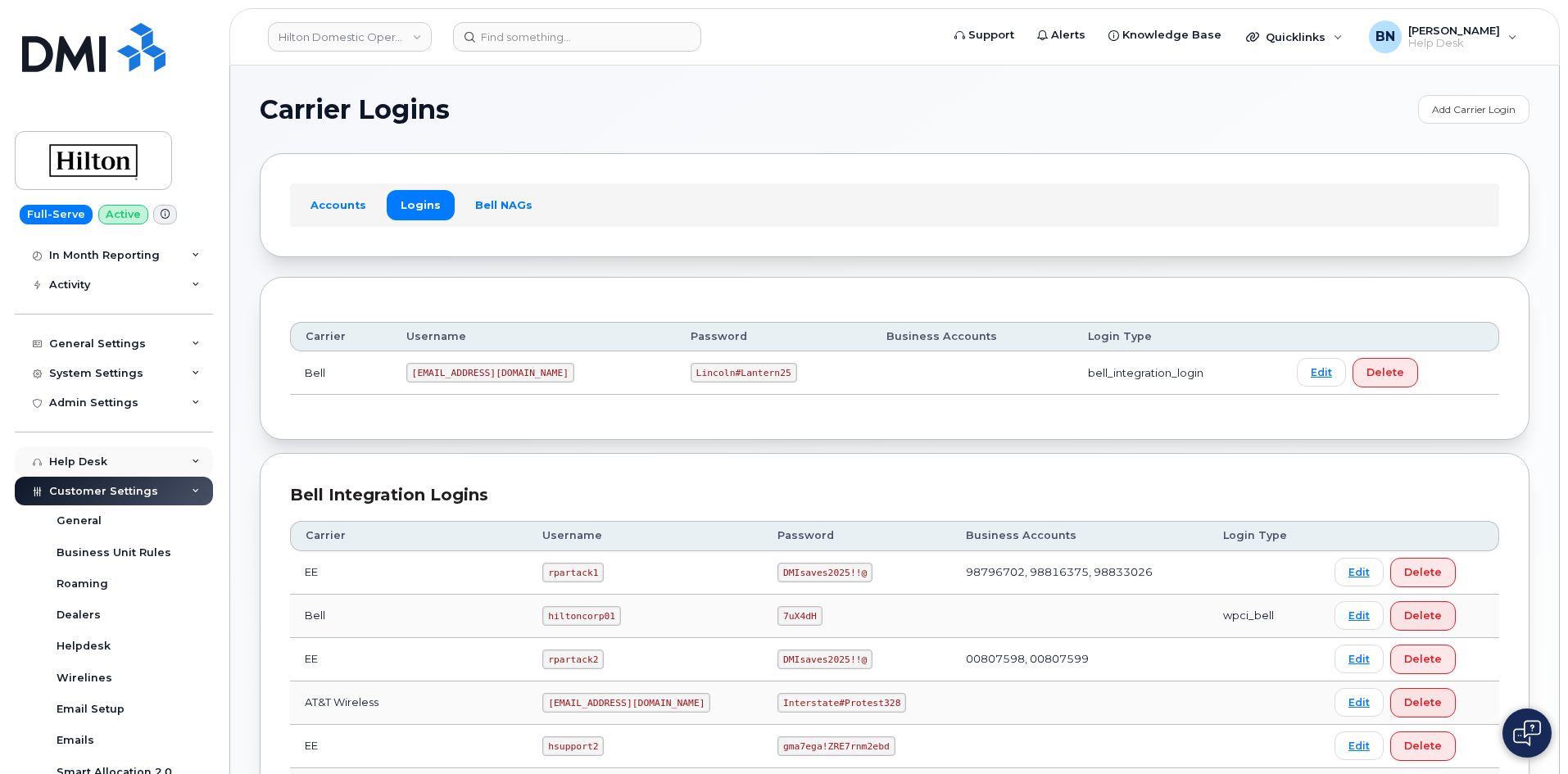
scroll to position [309, 0]
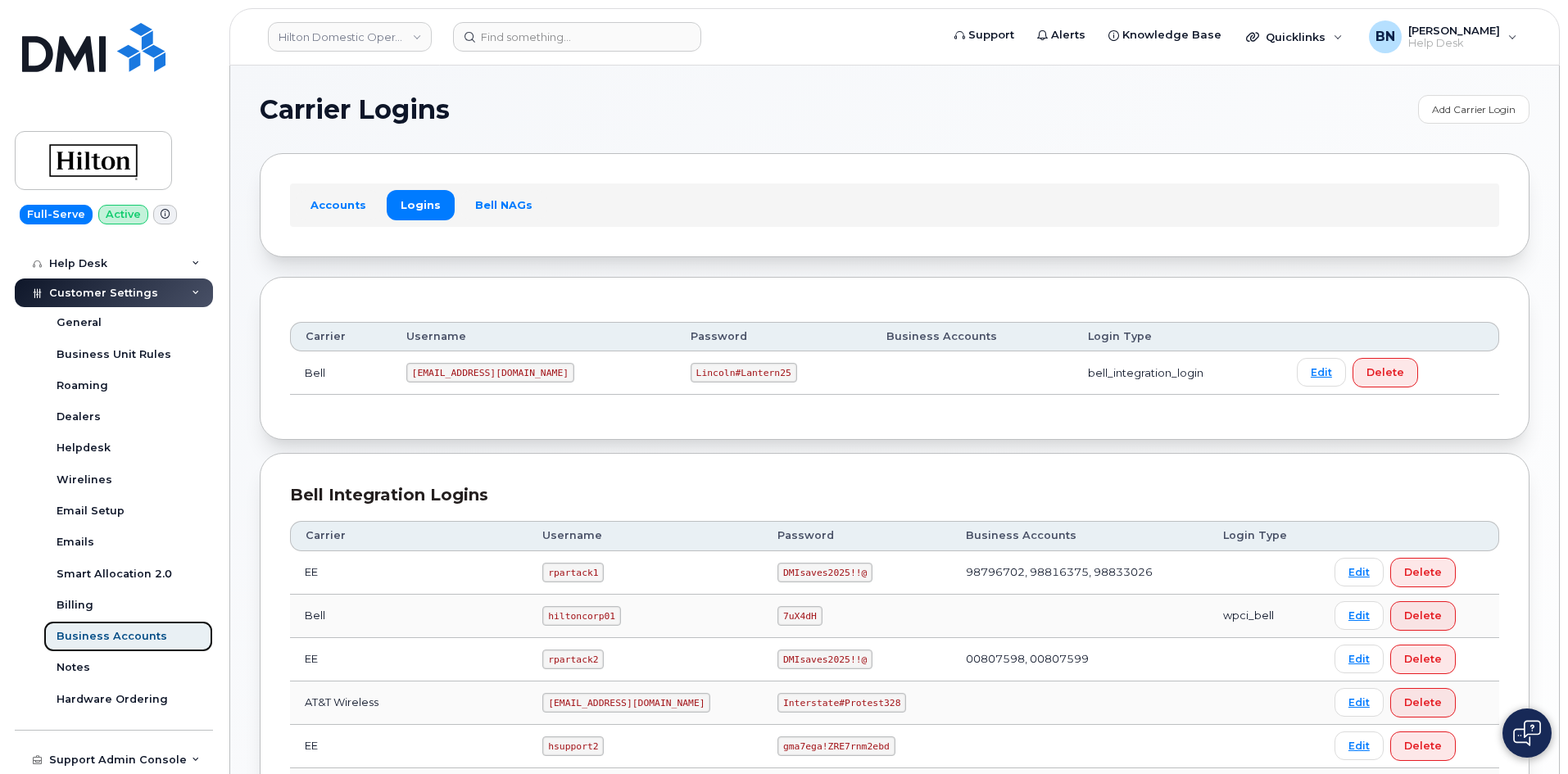
click at [94, 637] on div "Business Accounts" at bounding box center [112, 636] width 111 height 15
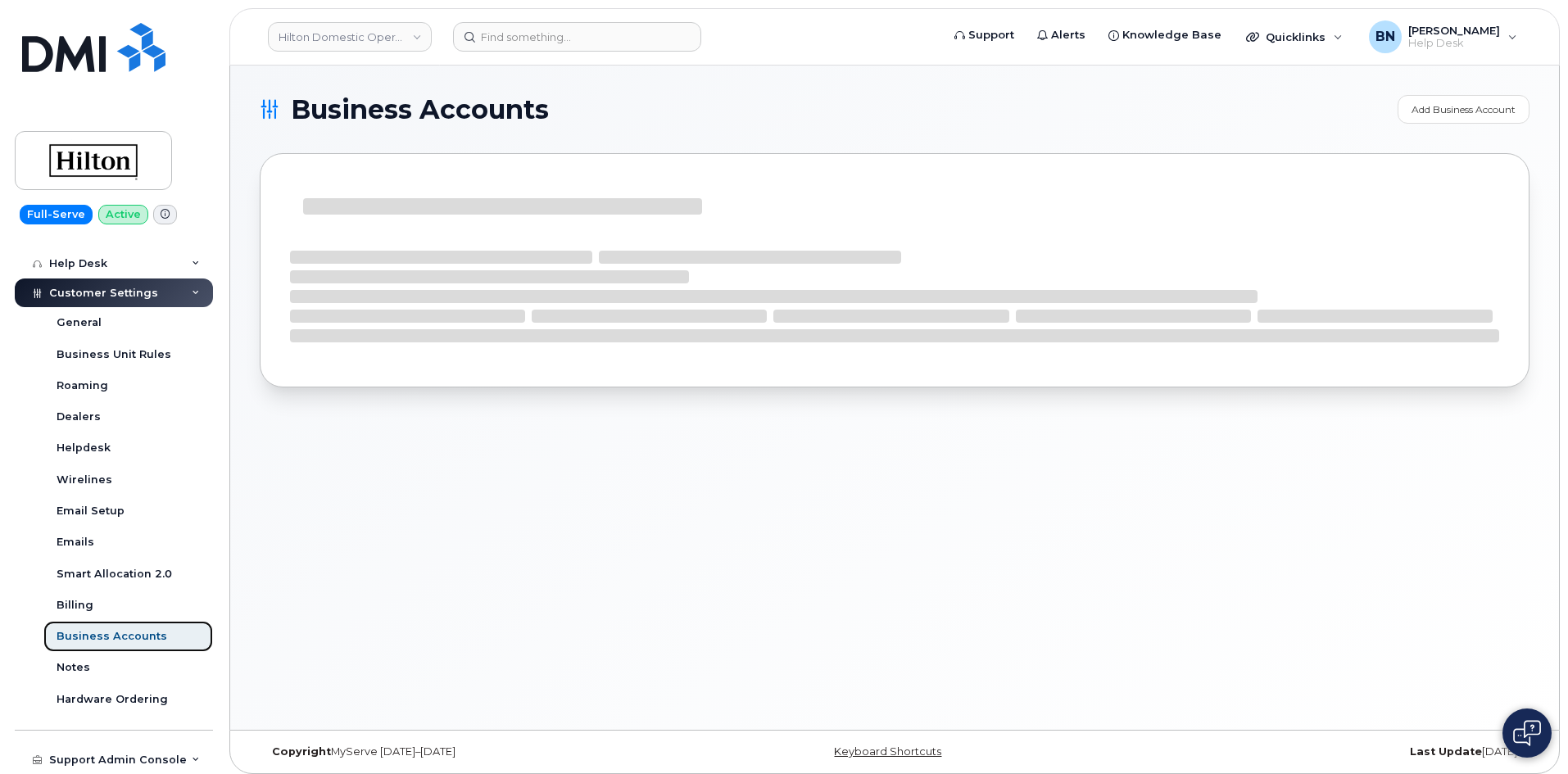
click at [93, 640] on div "Business Accounts" at bounding box center [112, 636] width 111 height 15
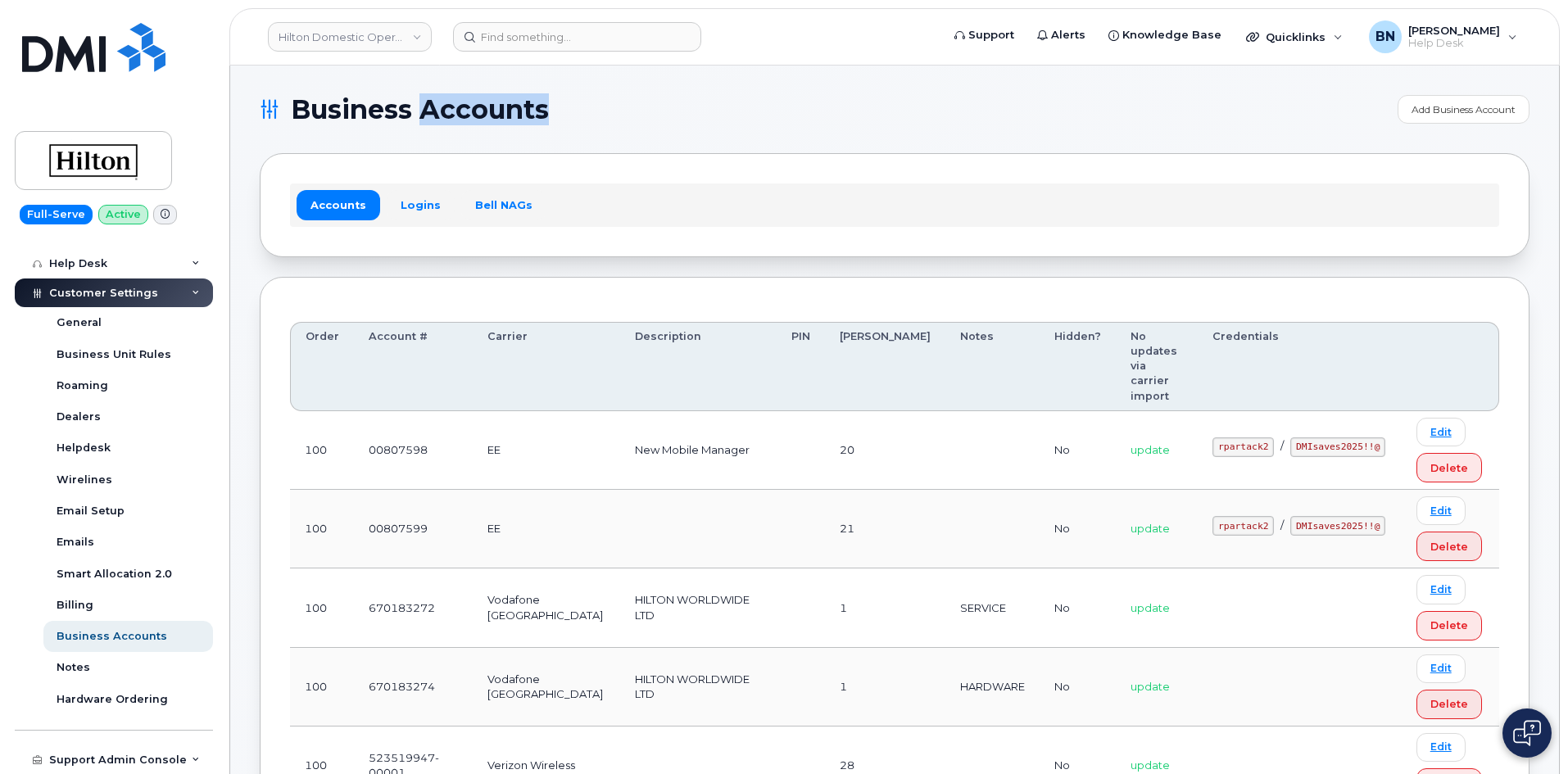
drag, startPoint x: 426, startPoint y: 101, endPoint x: 567, endPoint y: 111, distance: 141.4
click at [567, 111] on h1 "Business Accounts" at bounding box center [825, 109] width 1130 height 26
click at [542, 111] on span "Business Accounts" at bounding box center [420, 109] width 258 height 24
click at [429, 205] on link "Logins" at bounding box center [421, 204] width 68 height 29
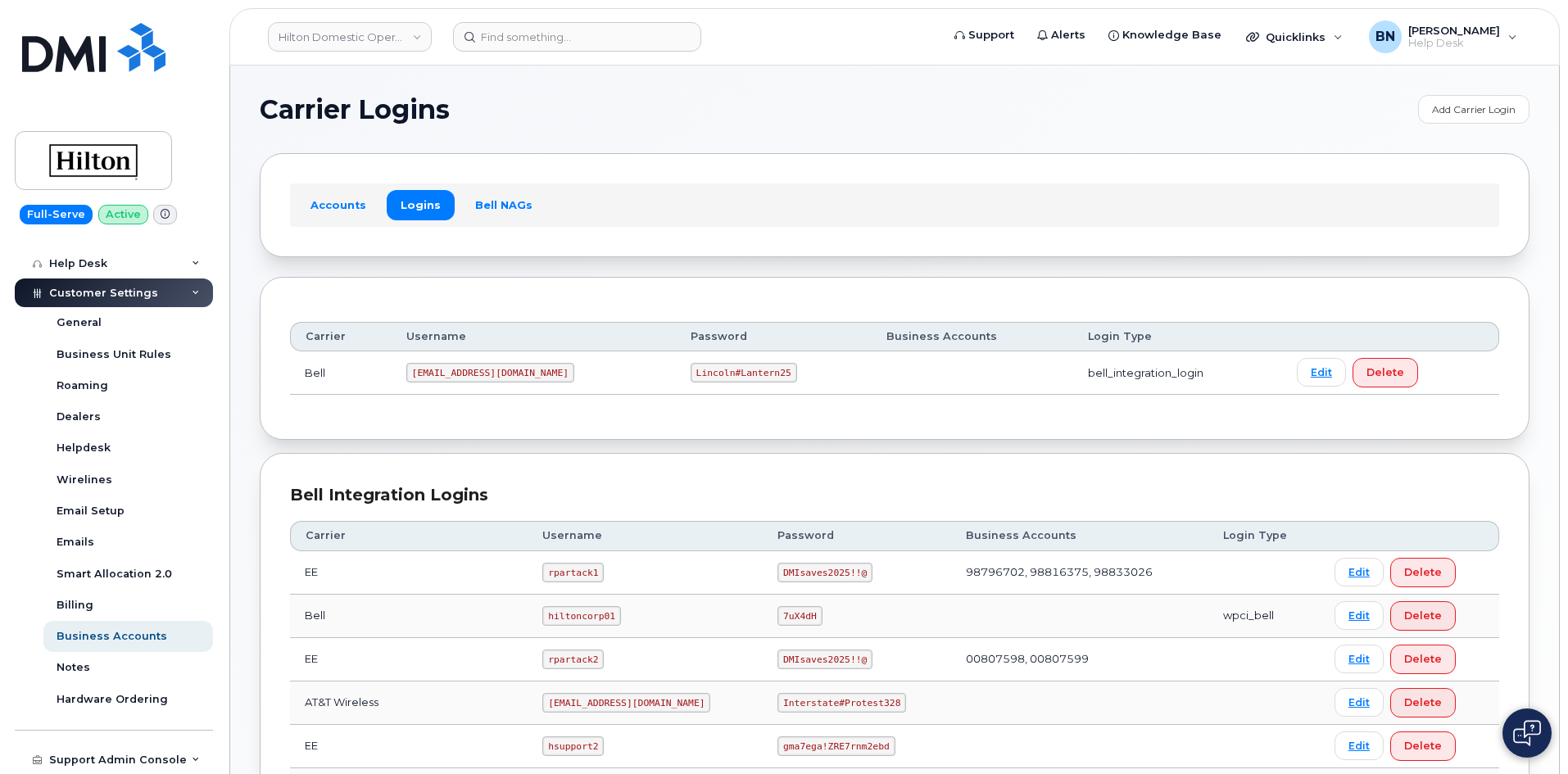
click at [724, 457] on div "Bell Integration Logins Carrier Username Password Business Accounts Login Type …" at bounding box center [895, 763] width 1270 height 621
click at [722, 454] on div "Bell Integration Logins Carrier Username Password Business Accounts Login Type …" at bounding box center [895, 763] width 1270 height 621
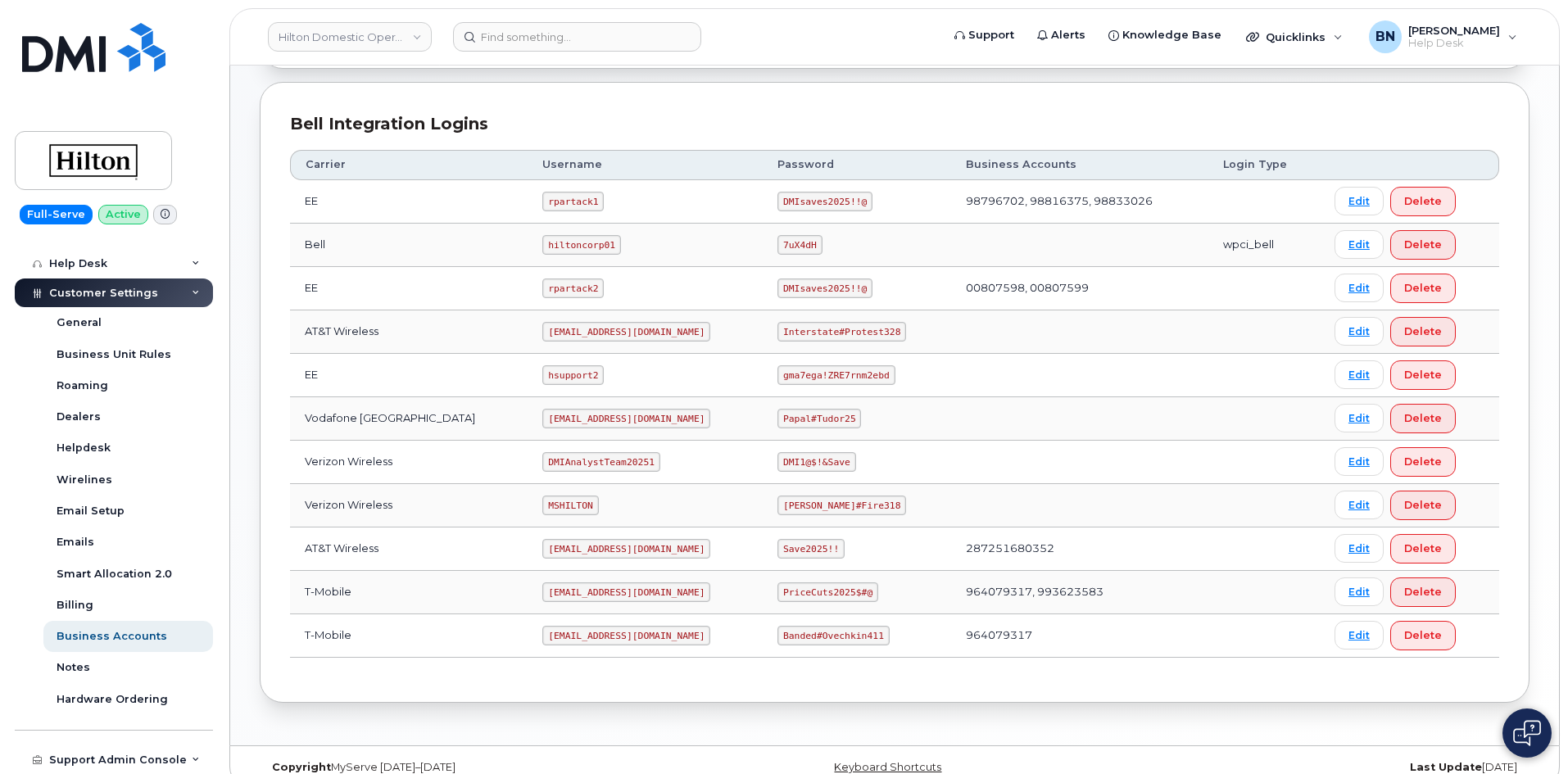
scroll to position [395, 0]
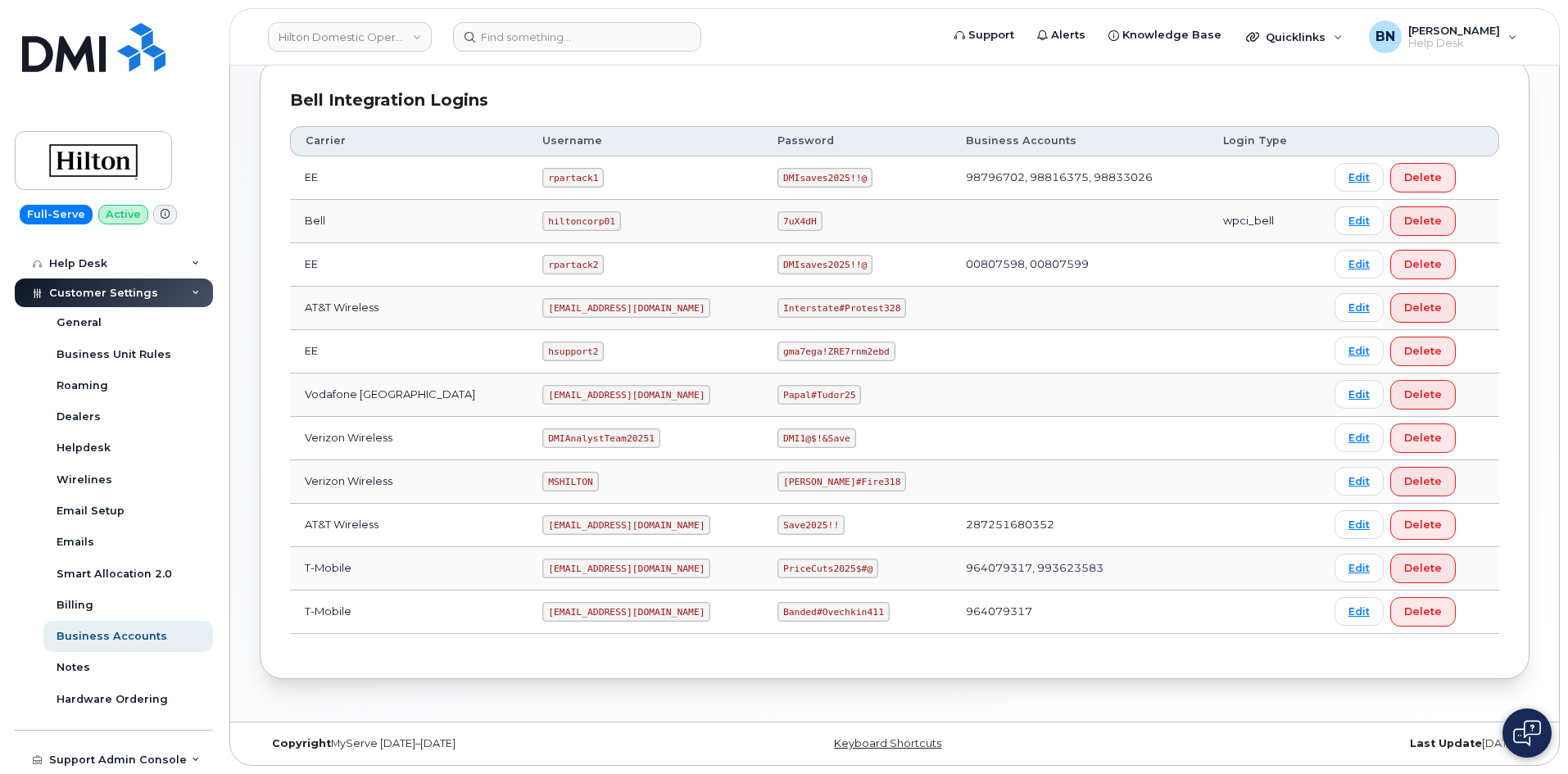
click at [796, 610] on code "Banded#Ovechkin411" at bounding box center [833, 611] width 111 height 19
copy code "Banded#Ovechkin411"
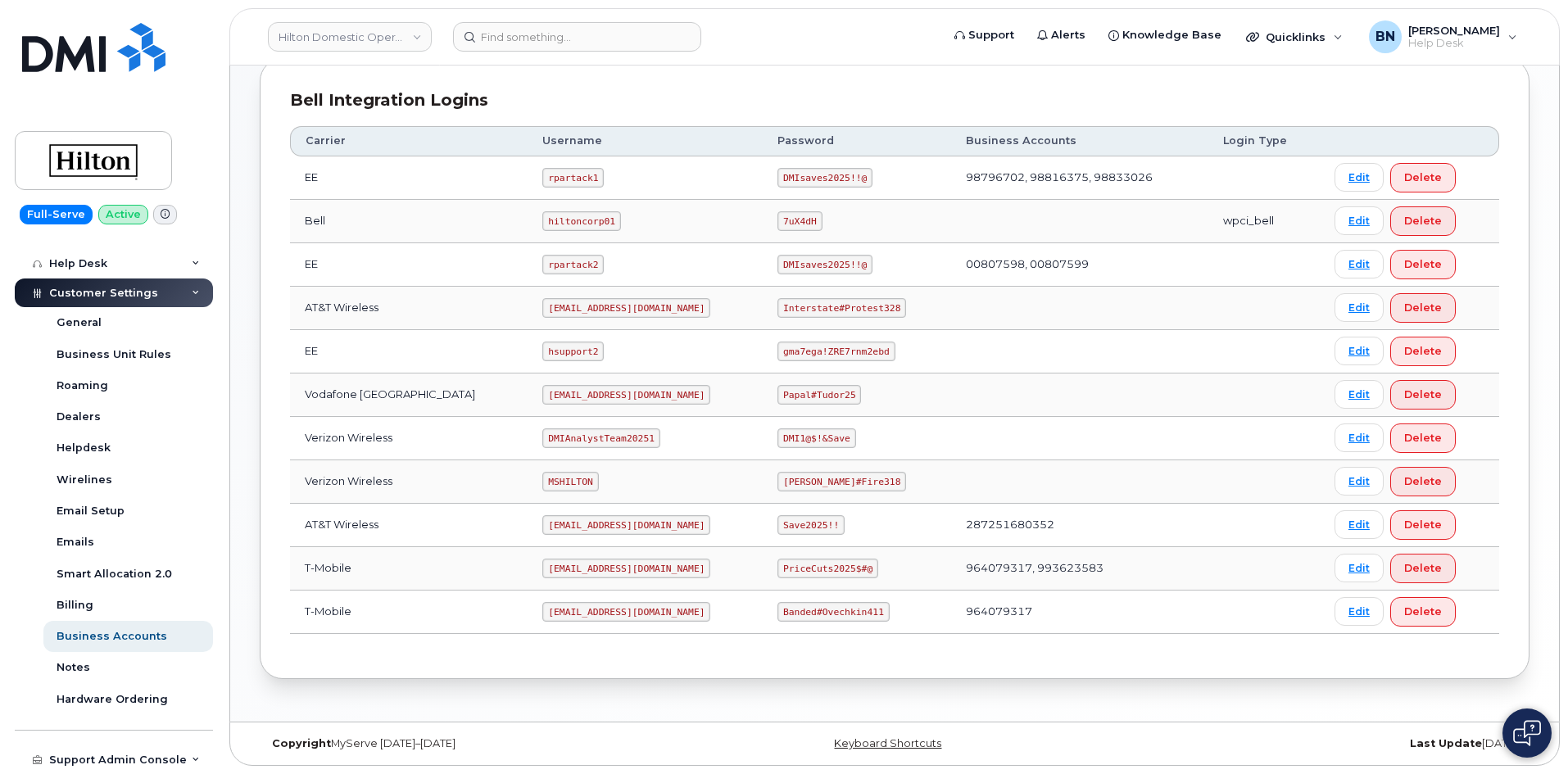
click at [693, 287] on td "ms-hilton@dminc.com" at bounding box center [645, 308] width 235 height 44
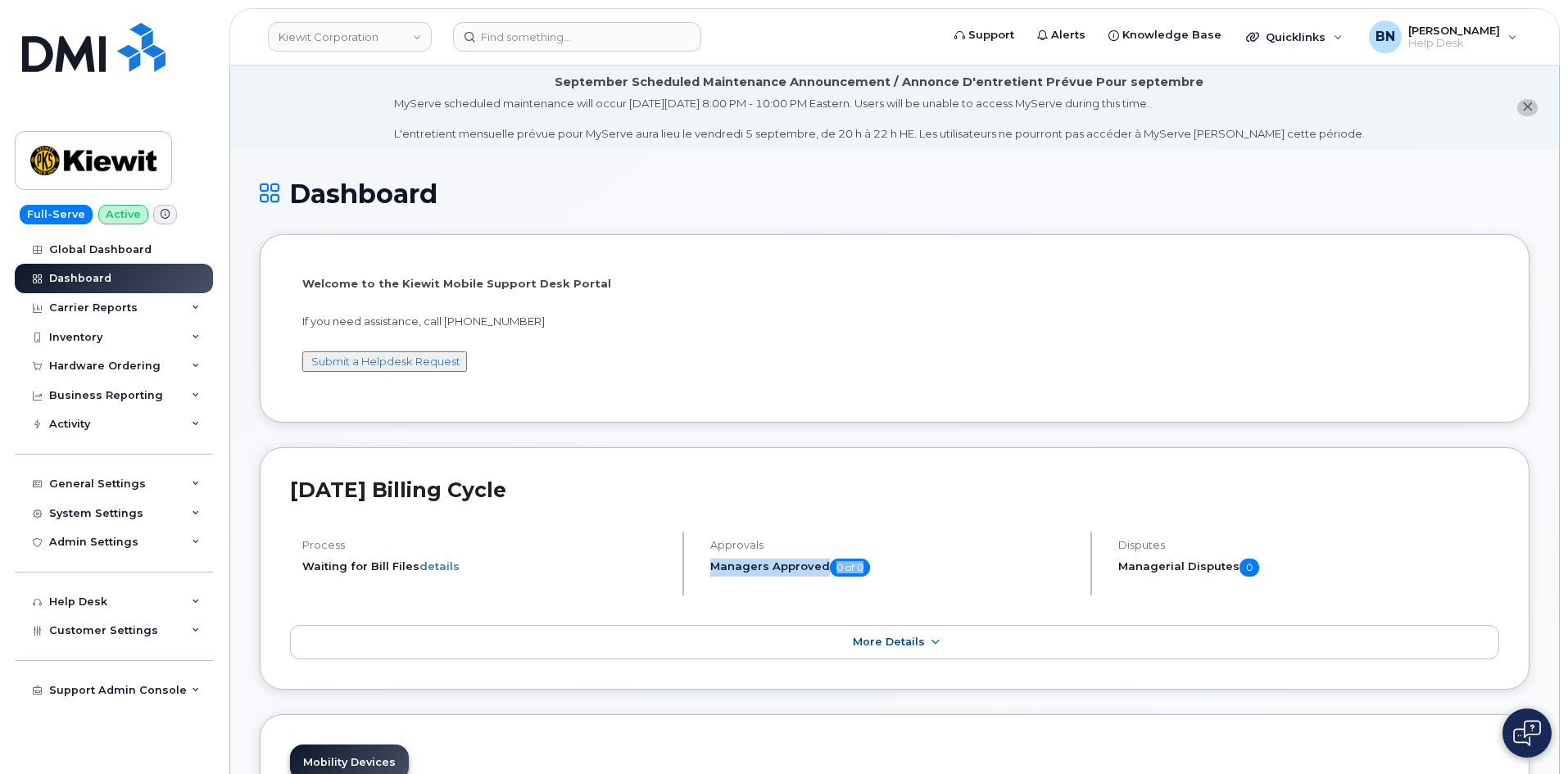
drag, startPoint x: 712, startPoint y: 565, endPoint x: 885, endPoint y: 565, distance: 173.0
click at [885, 565] on h5 "Managers Approved 0 of 0" at bounding box center [893, 568] width 366 height 18
click at [511, 34] on input at bounding box center [577, 37] width 248 height 29
